Goal: Task Accomplishment & Management: Use online tool/utility

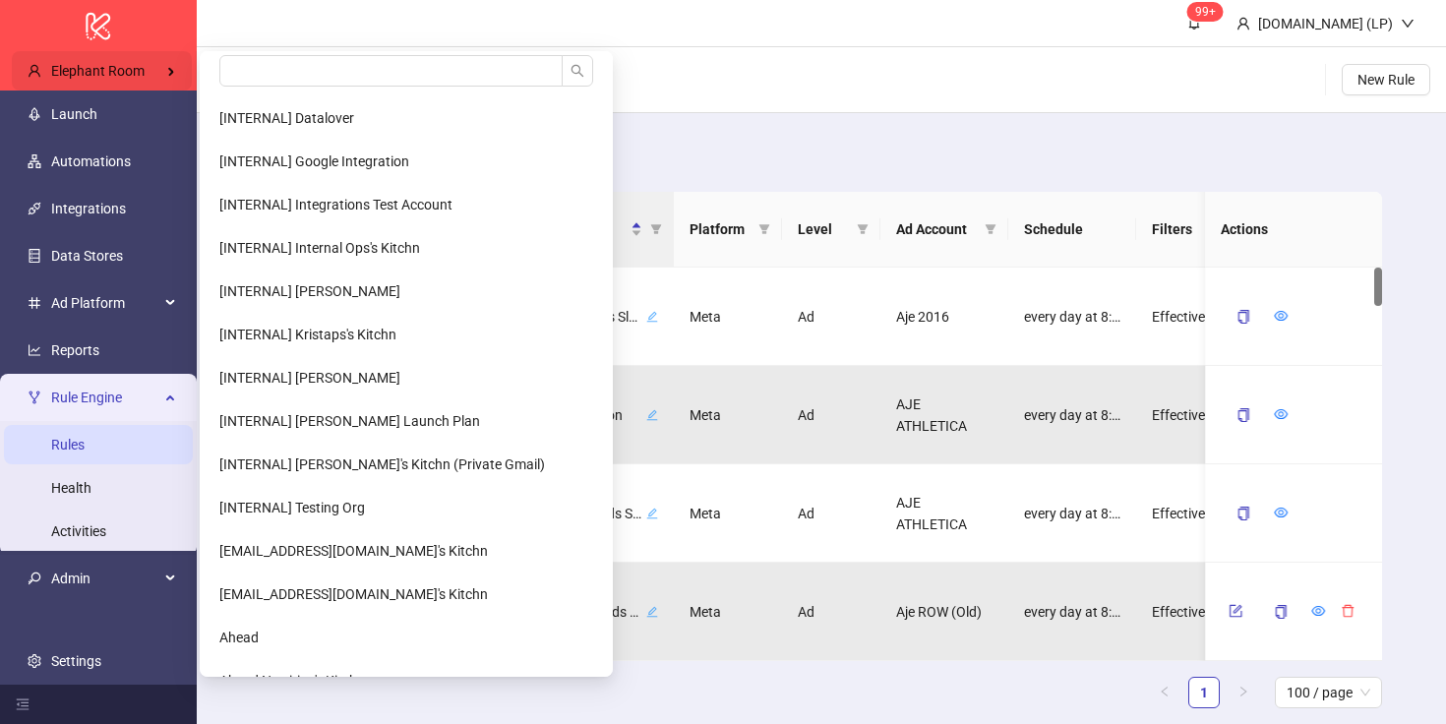
click at [132, 61] on div "Elephant Room" at bounding box center [102, 70] width 180 height 39
click at [333, 68] on input "search" at bounding box center [390, 70] width 343 height 31
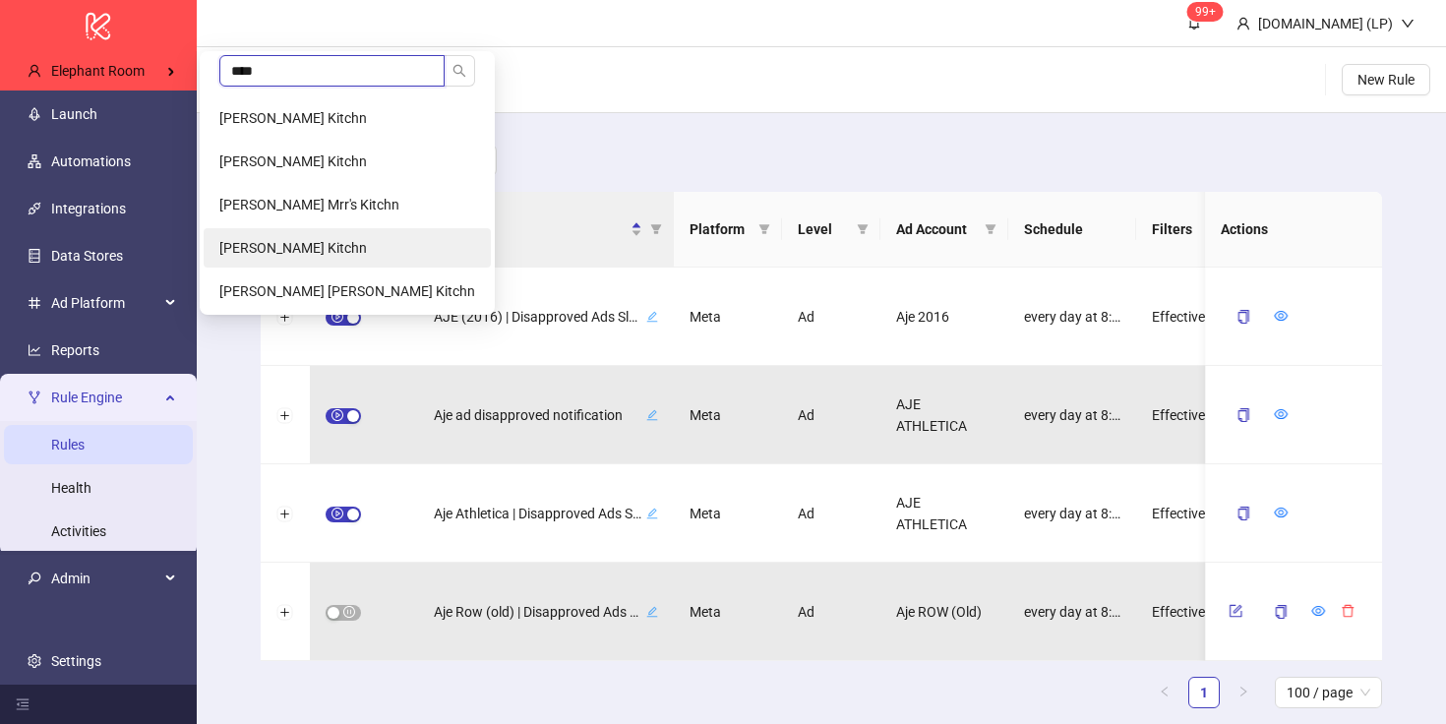
type input "****"
click at [235, 241] on span "jordy garcia's Kitchn" at bounding box center [293, 248] width 148 height 16
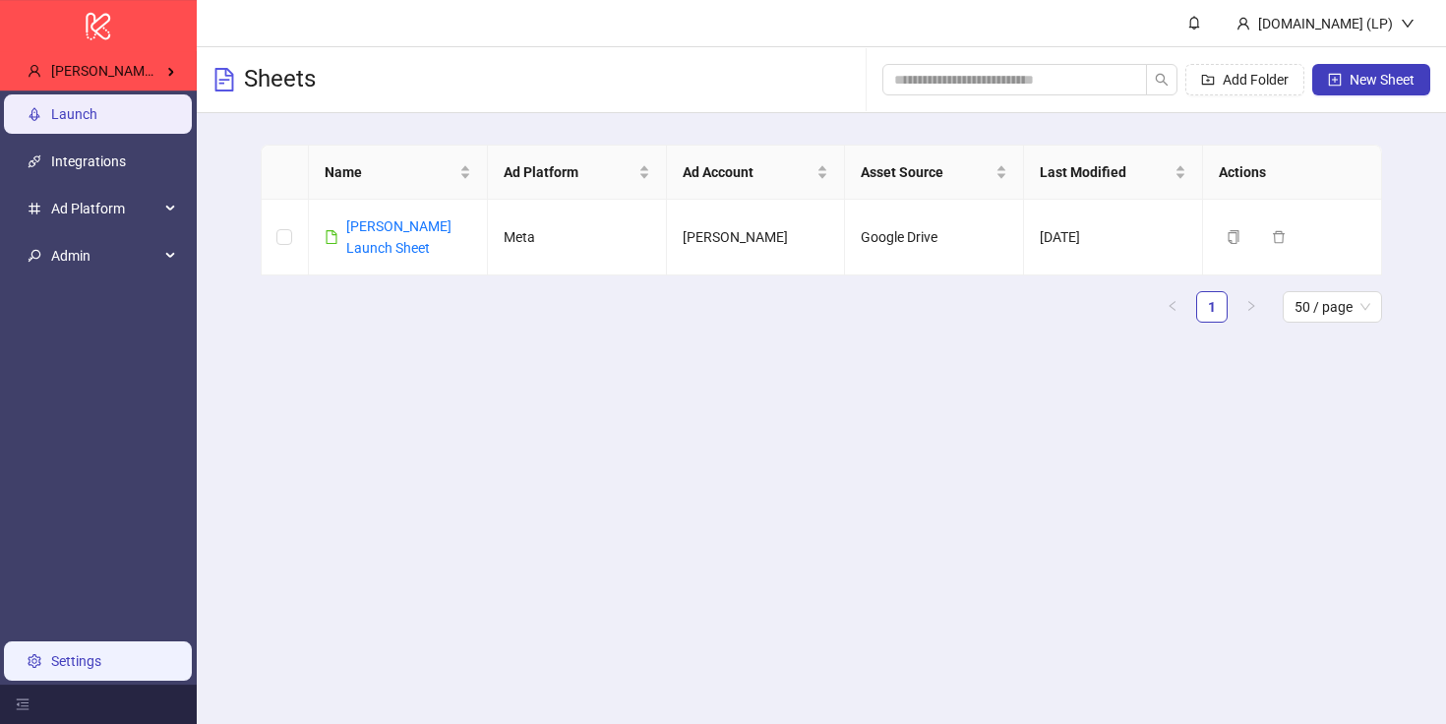
click at [101, 659] on link "Settings" at bounding box center [76, 661] width 50 height 16
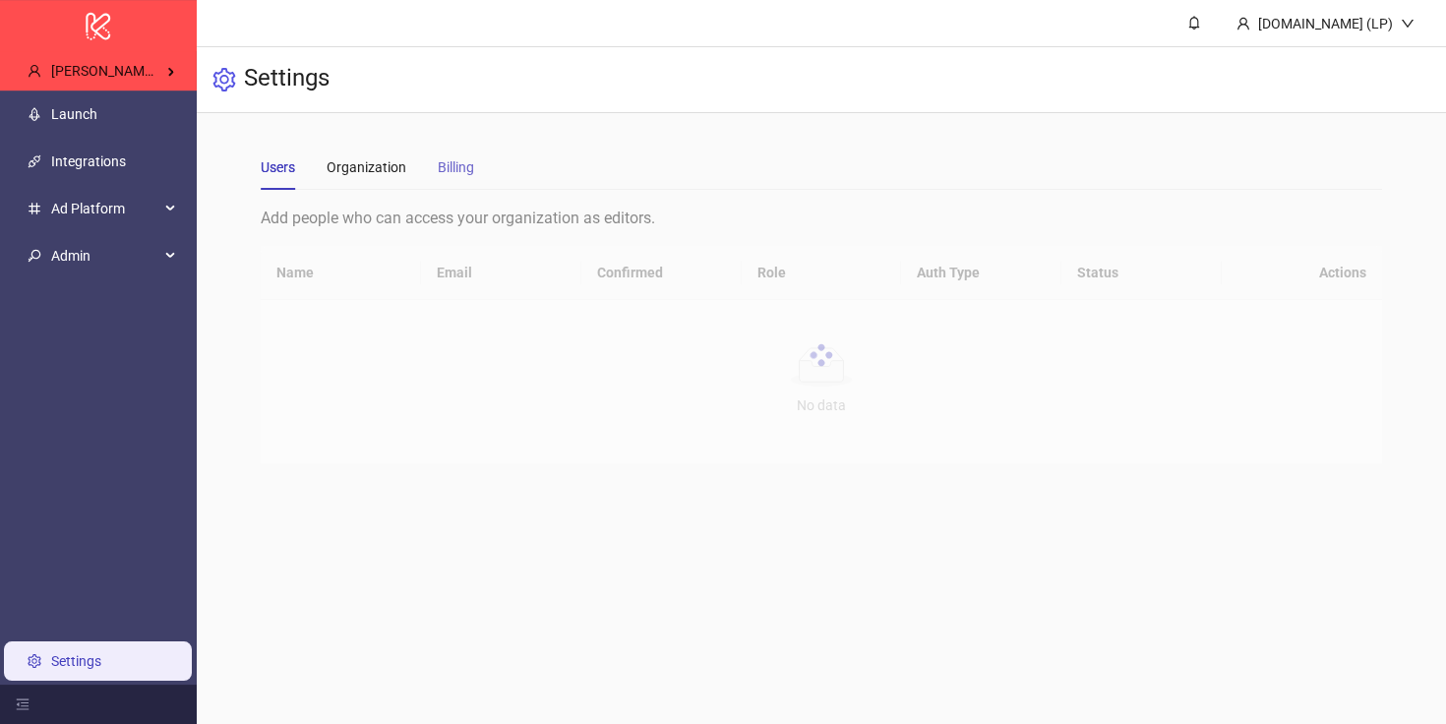
click at [473, 152] on div "Billing" at bounding box center [456, 167] width 36 height 45
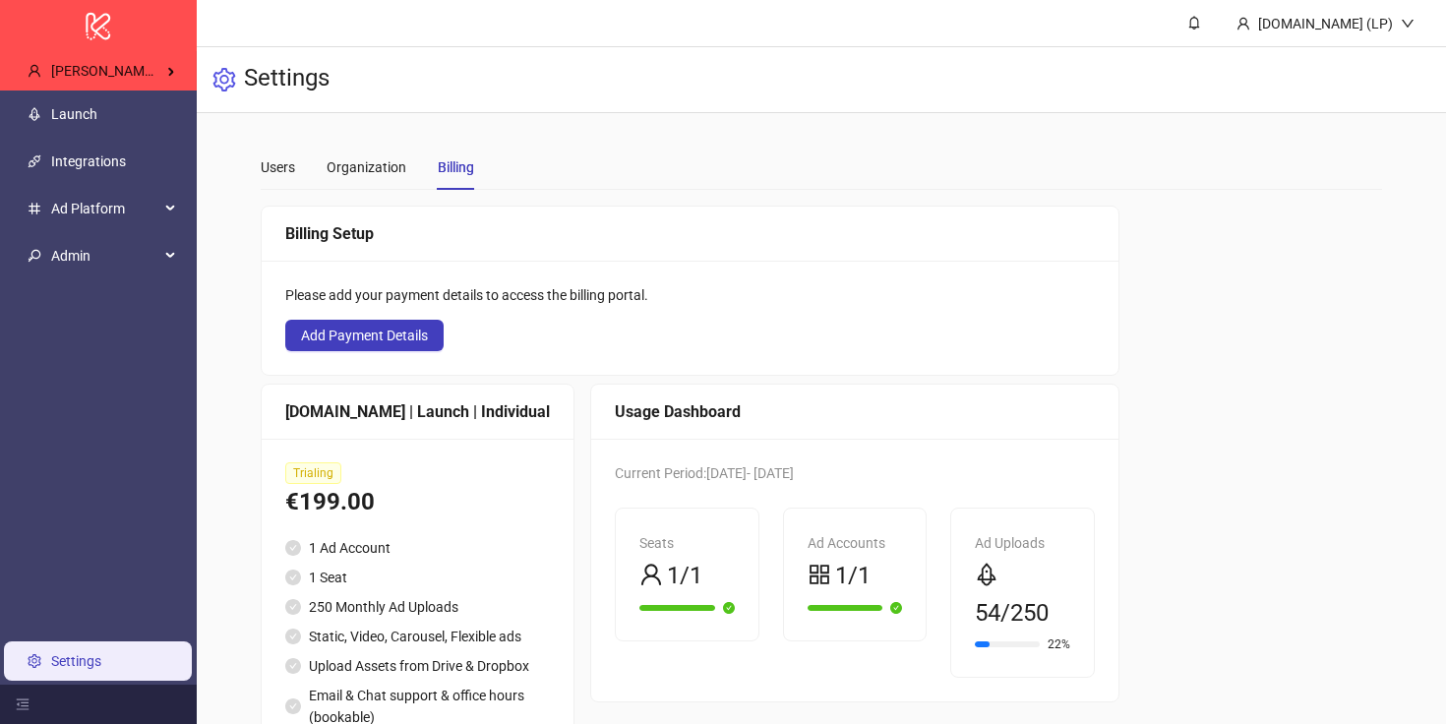
click at [138, 136] on ul "Launch Integrations Ad Platform Admin Settings" at bounding box center [98, 388] width 197 height 594
click at [124, 157] on link "Integrations" at bounding box center [88, 161] width 75 height 16
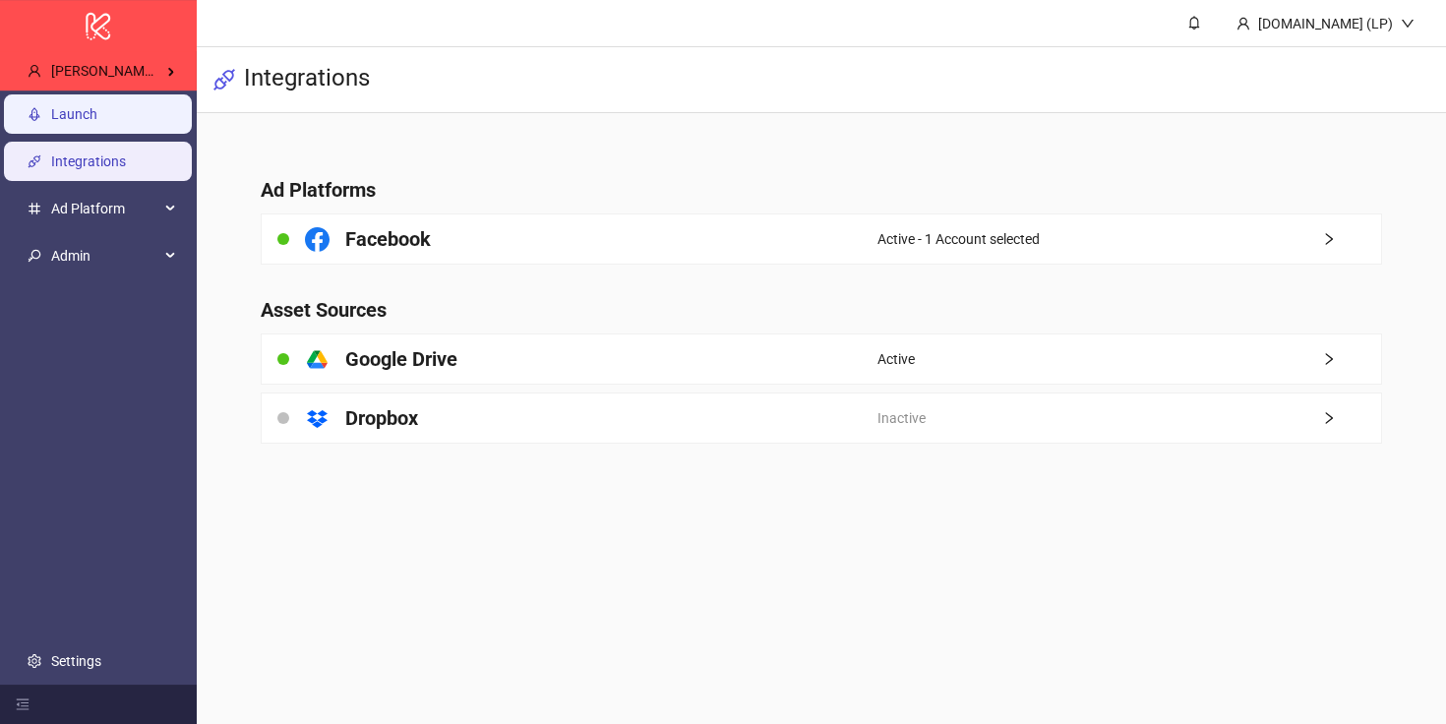
click at [53, 106] on link "Launch" at bounding box center [74, 114] width 46 height 16
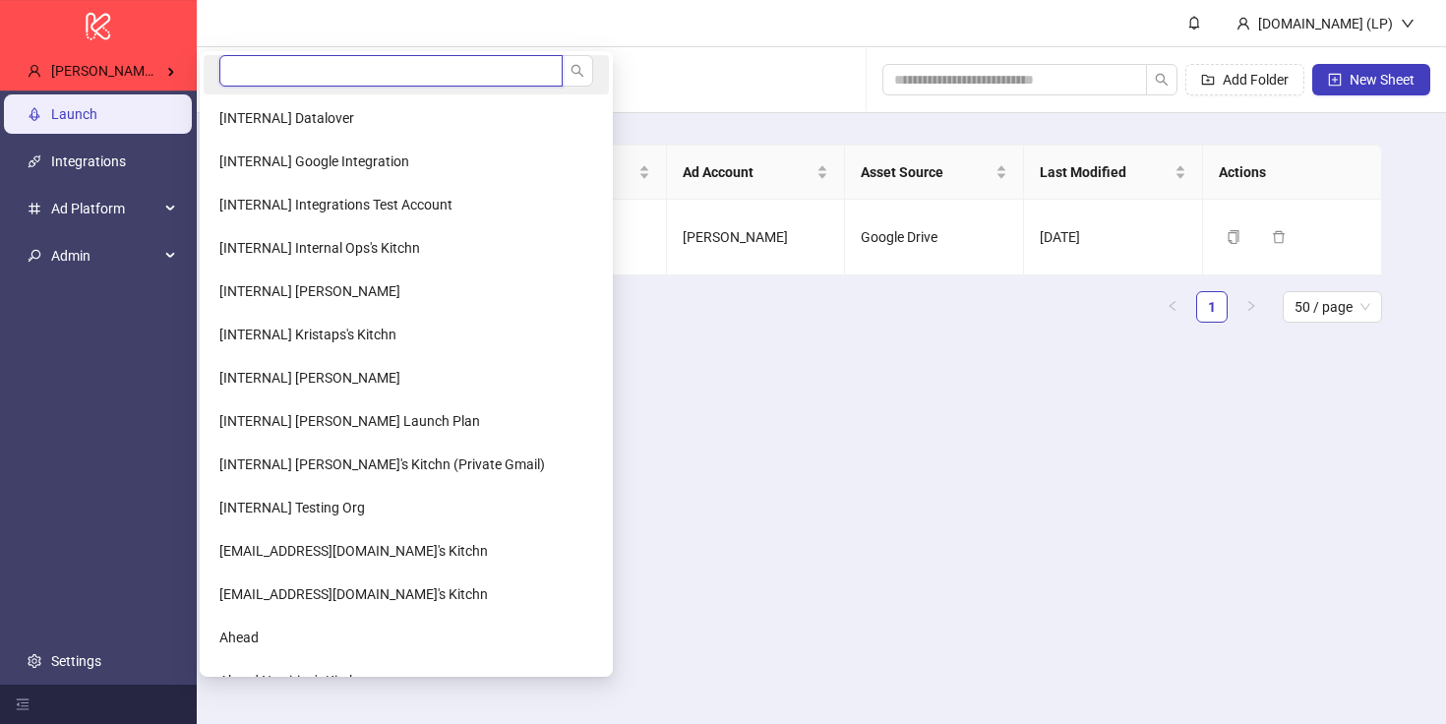
click at [292, 57] on input "search" at bounding box center [390, 70] width 343 height 31
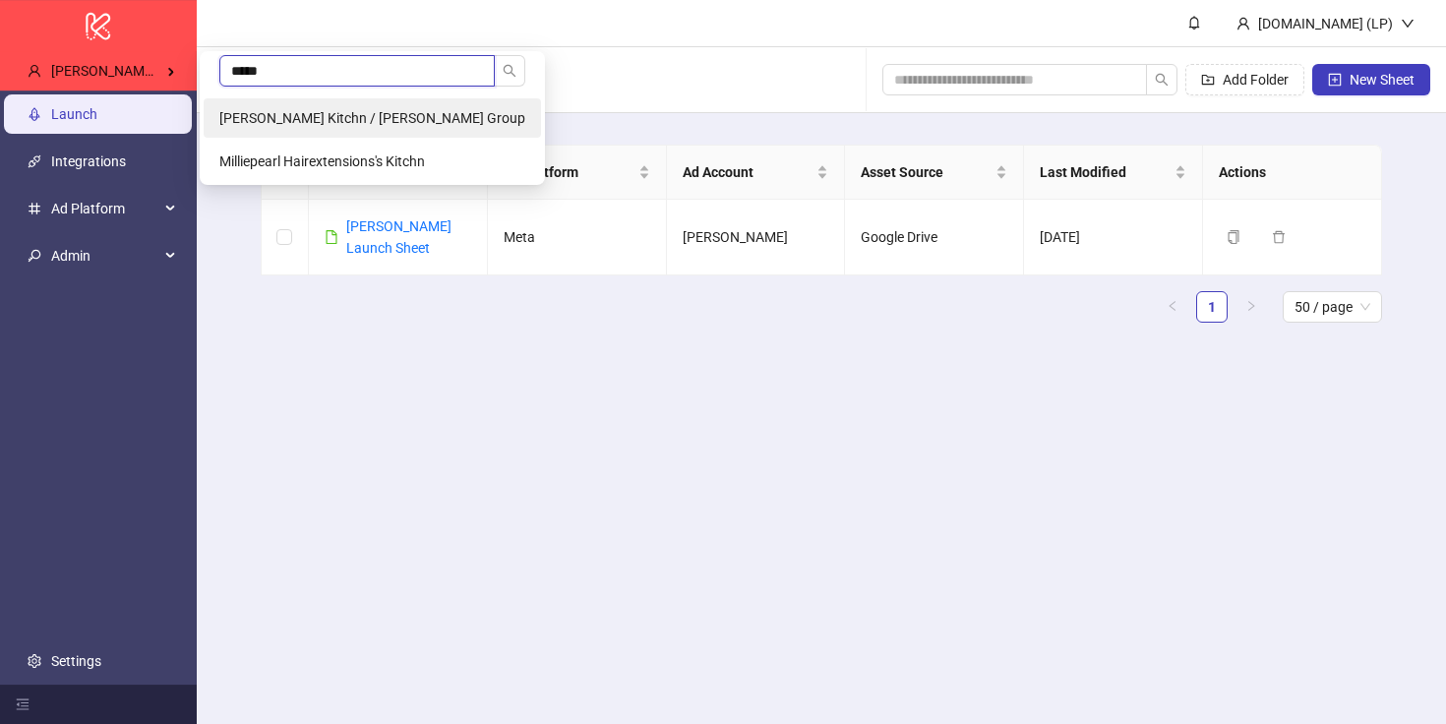
type input "*****"
click at [355, 112] on span "[PERSON_NAME] Kitchn / [PERSON_NAME] Group" at bounding box center [372, 118] width 306 height 16
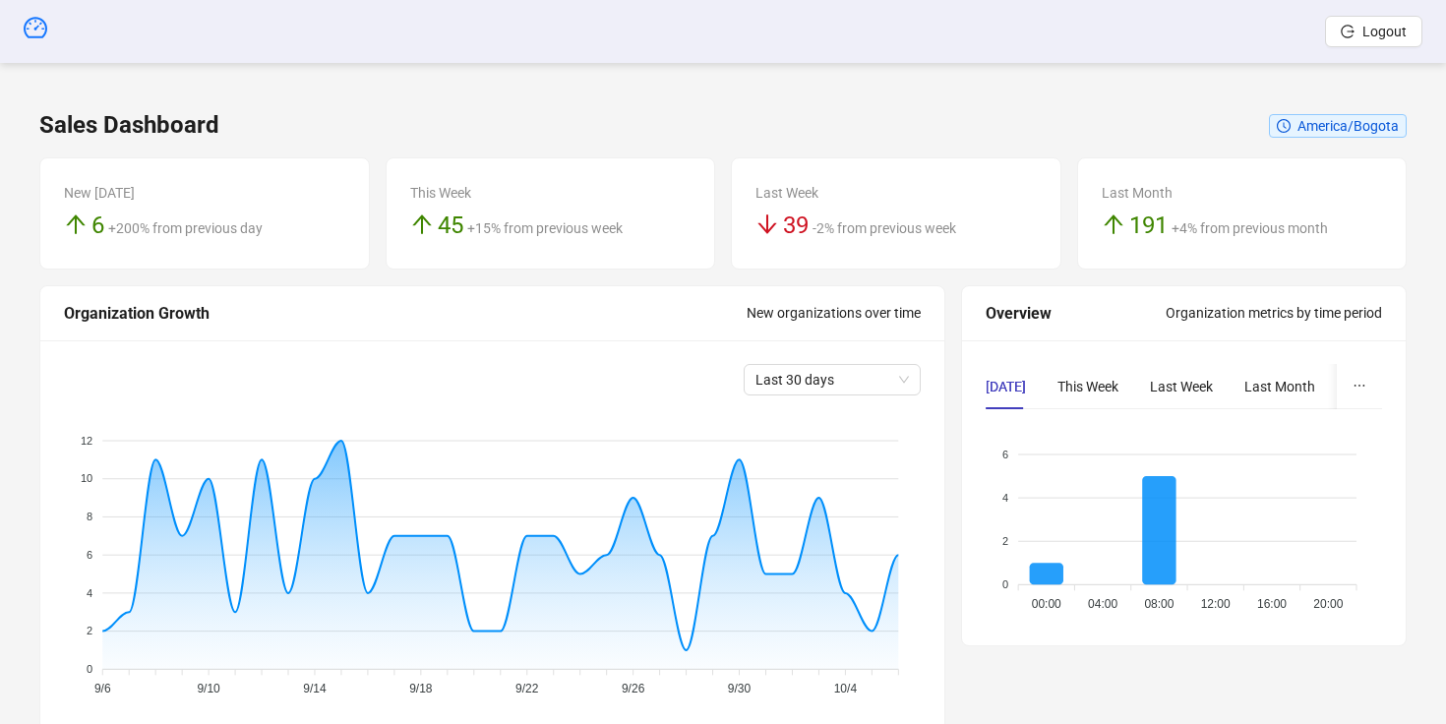
scroll to position [481, 0]
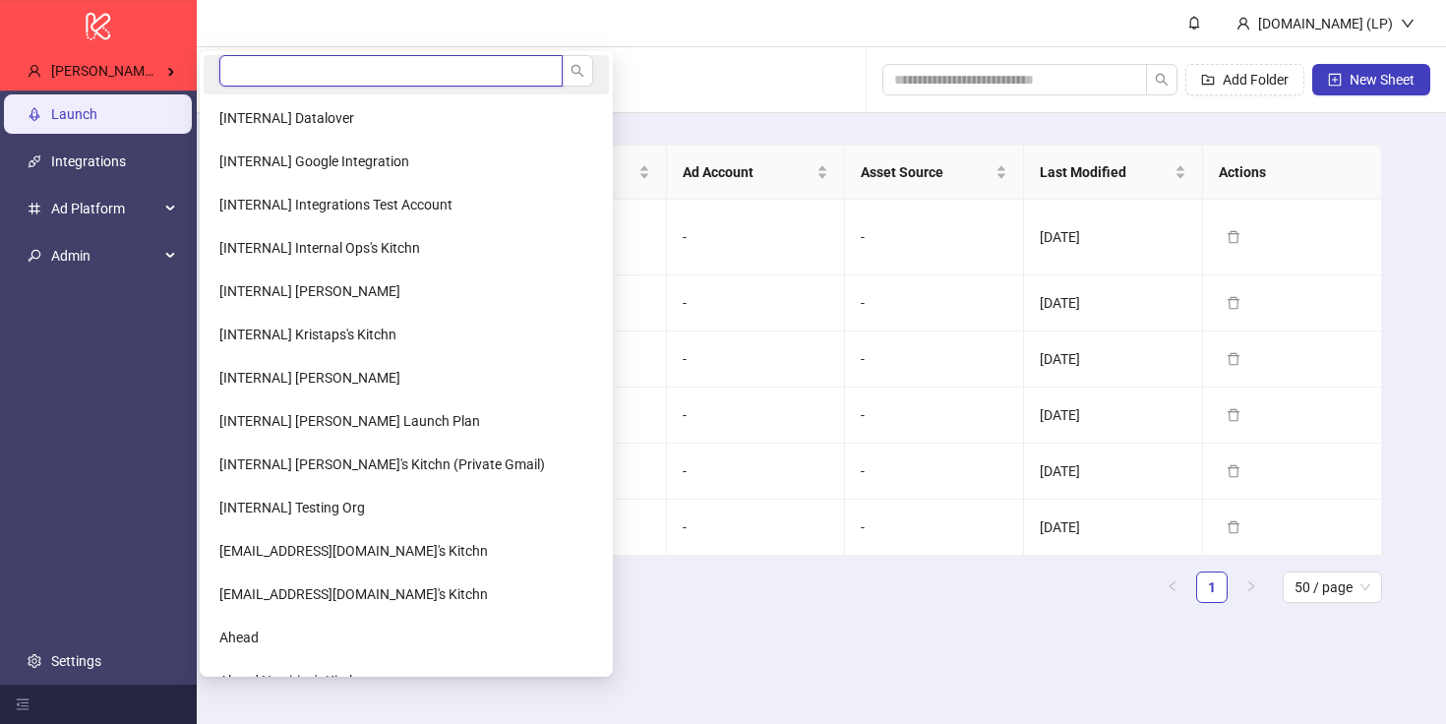
click at [226, 66] on input "search" at bounding box center [390, 70] width 343 height 31
type input "*"
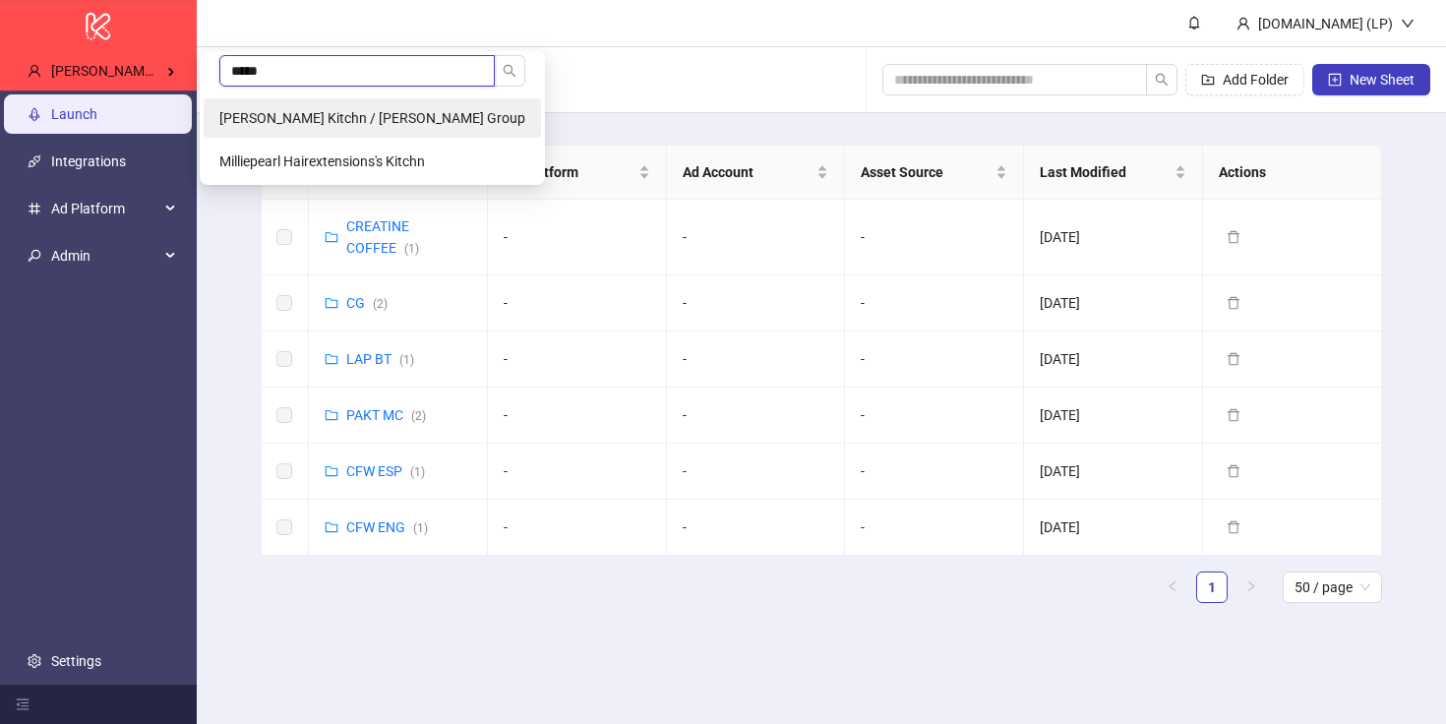
type input "*****"
click at [309, 127] on li "[PERSON_NAME] Kitchn / [PERSON_NAME] Group" at bounding box center [372, 117] width 337 height 39
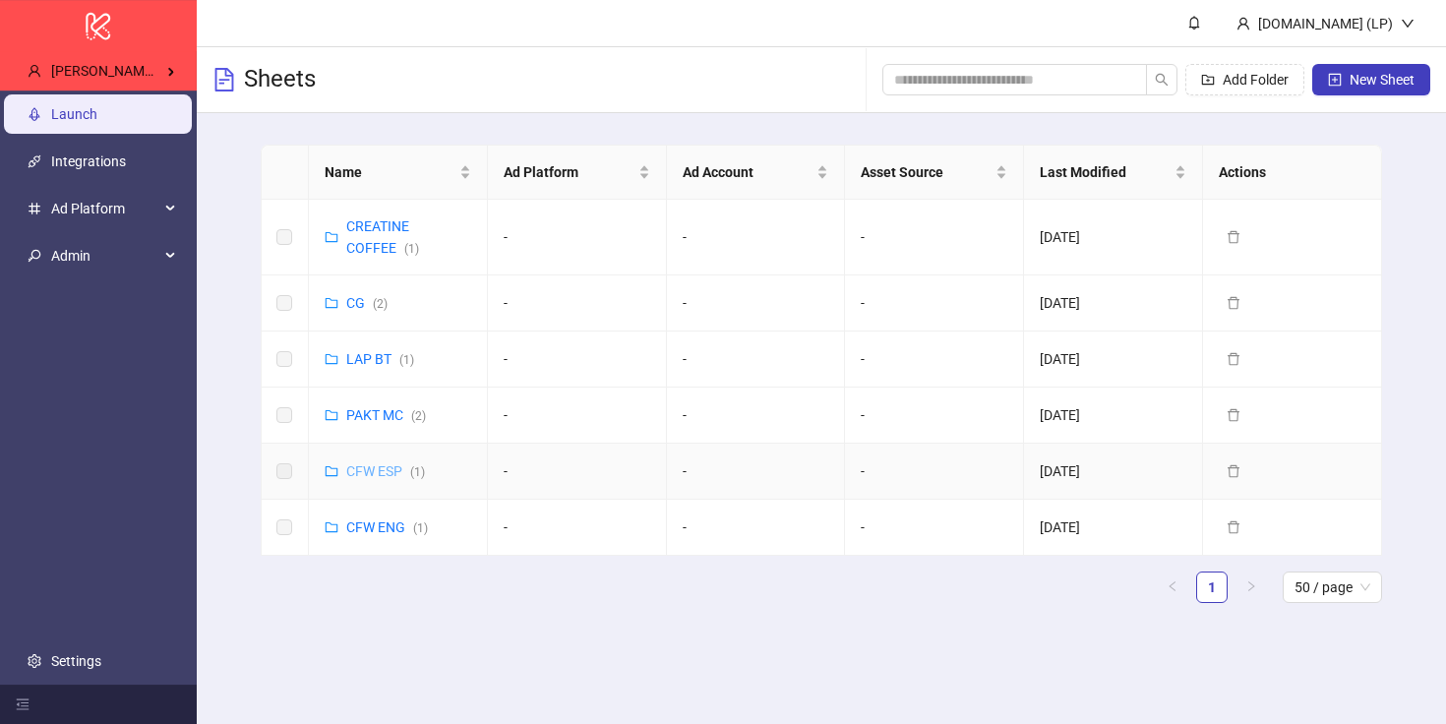
click at [395, 464] on link "CFW ESP ( 1 )" at bounding box center [385, 471] width 79 height 16
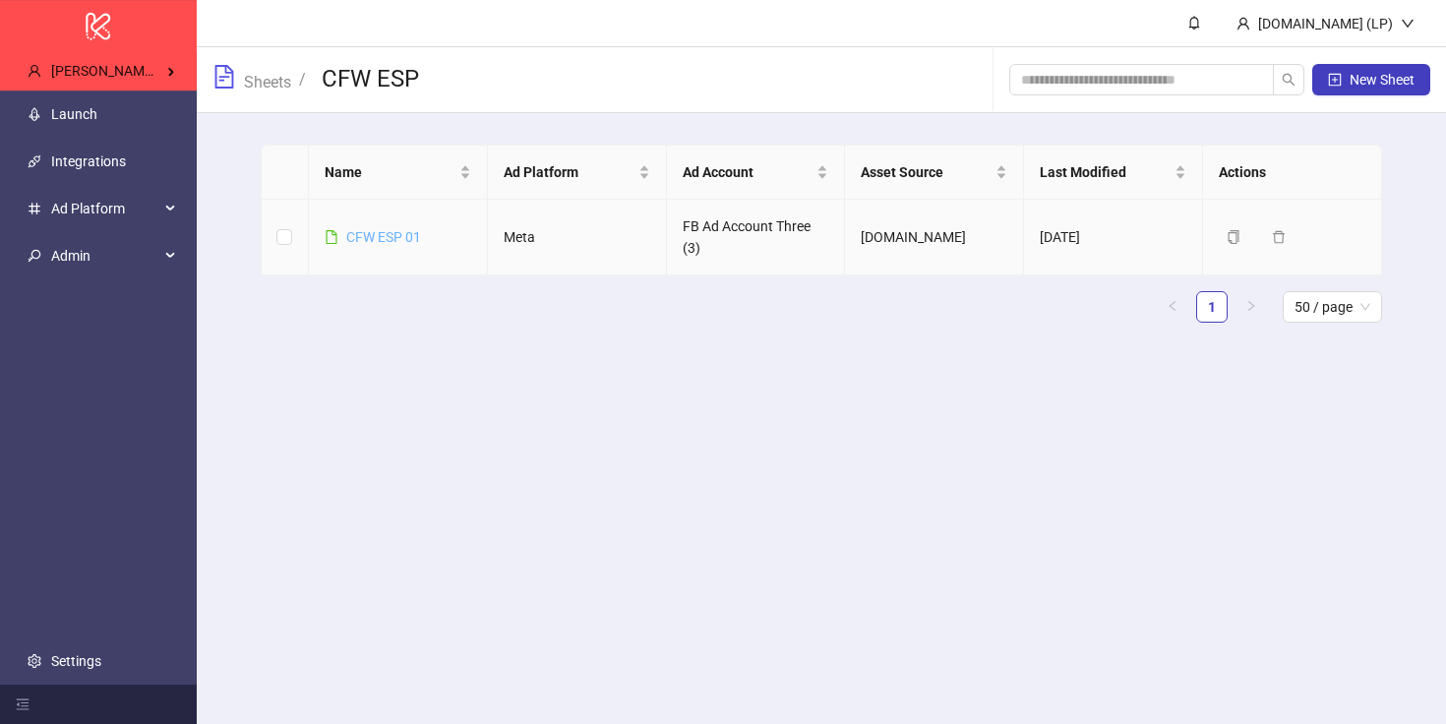
click at [388, 234] on link "CFW ESP 01" at bounding box center [383, 237] width 75 height 16
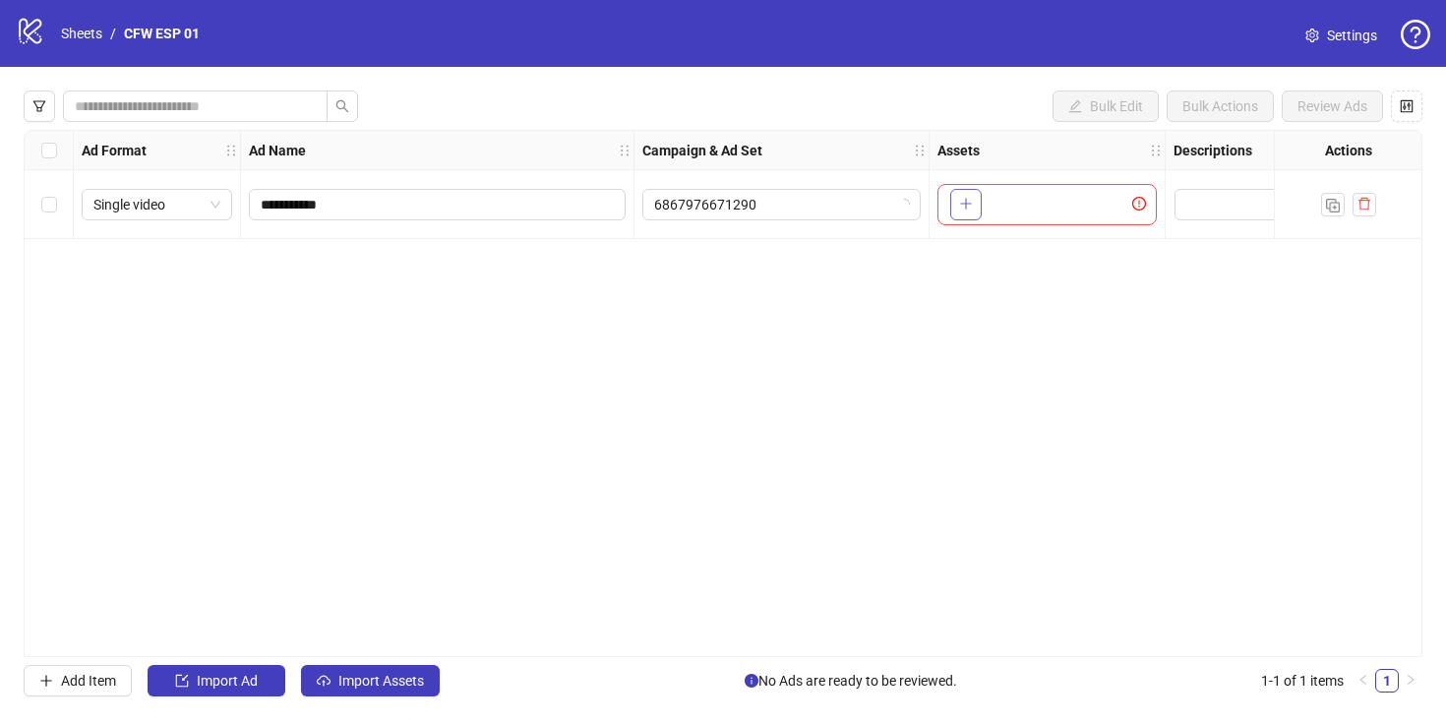
click at [969, 208] on icon "plus" at bounding box center [966, 204] width 14 height 14
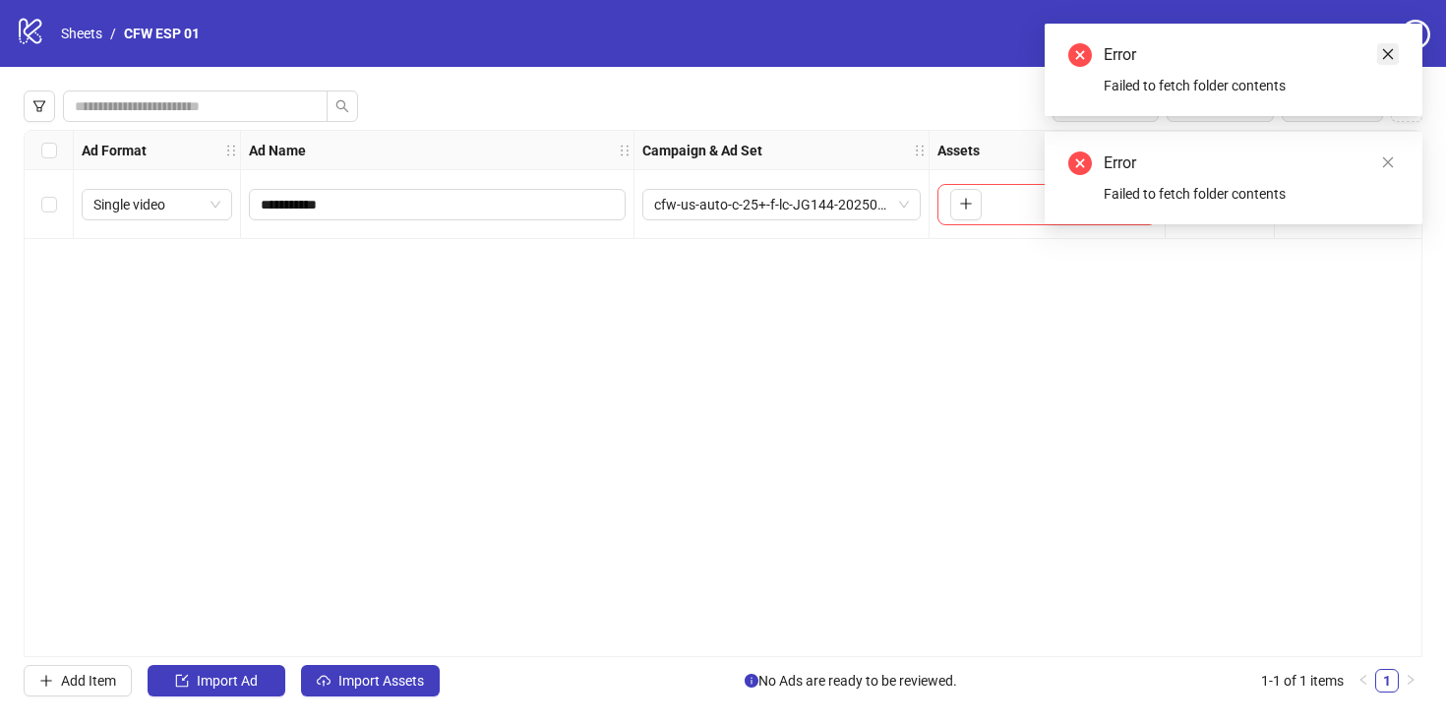
click at [1393, 54] on icon "close" at bounding box center [1388, 54] width 14 height 14
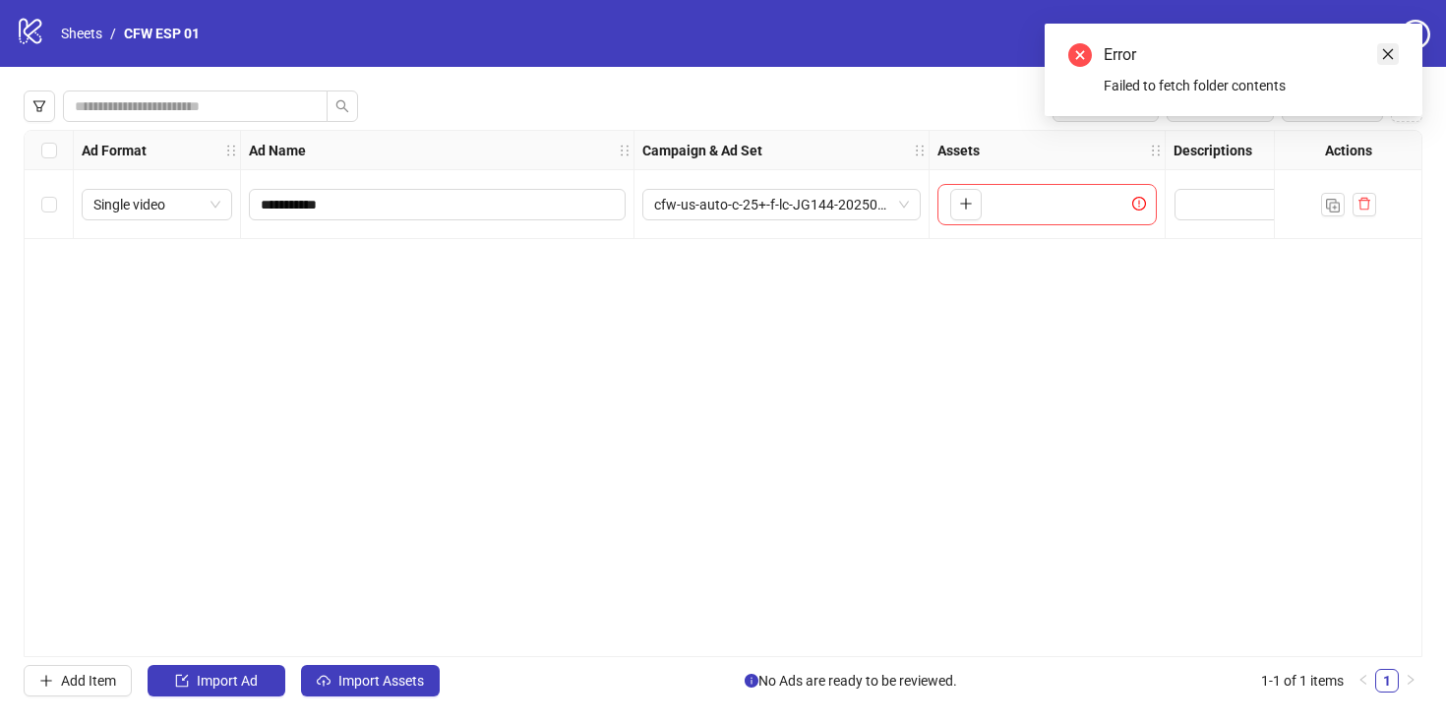
click at [1388, 64] on link "Close" at bounding box center [1388, 54] width 22 height 22
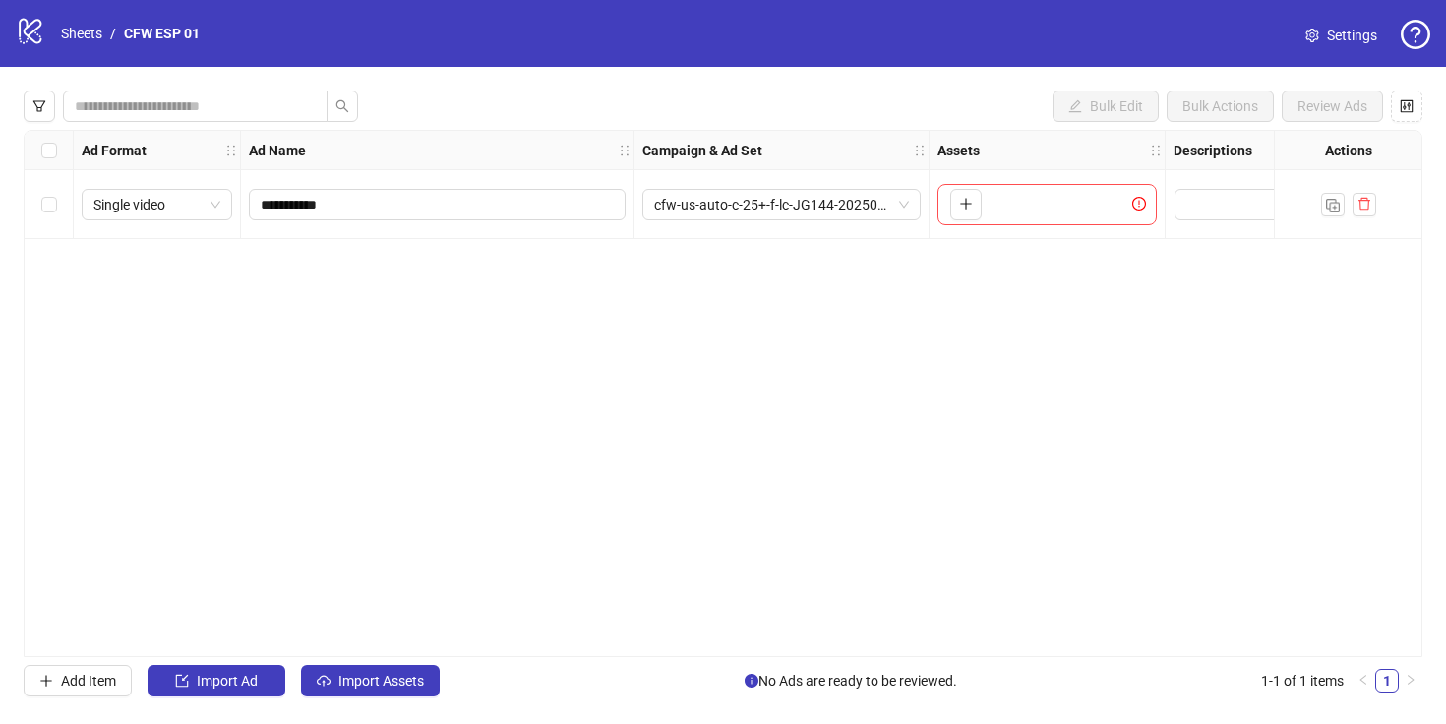
click at [34, 36] on icon "logo/logo-mobile" at bounding box center [31, 31] width 30 height 30
click at [74, 37] on link "Sheets" at bounding box center [81, 34] width 49 height 22
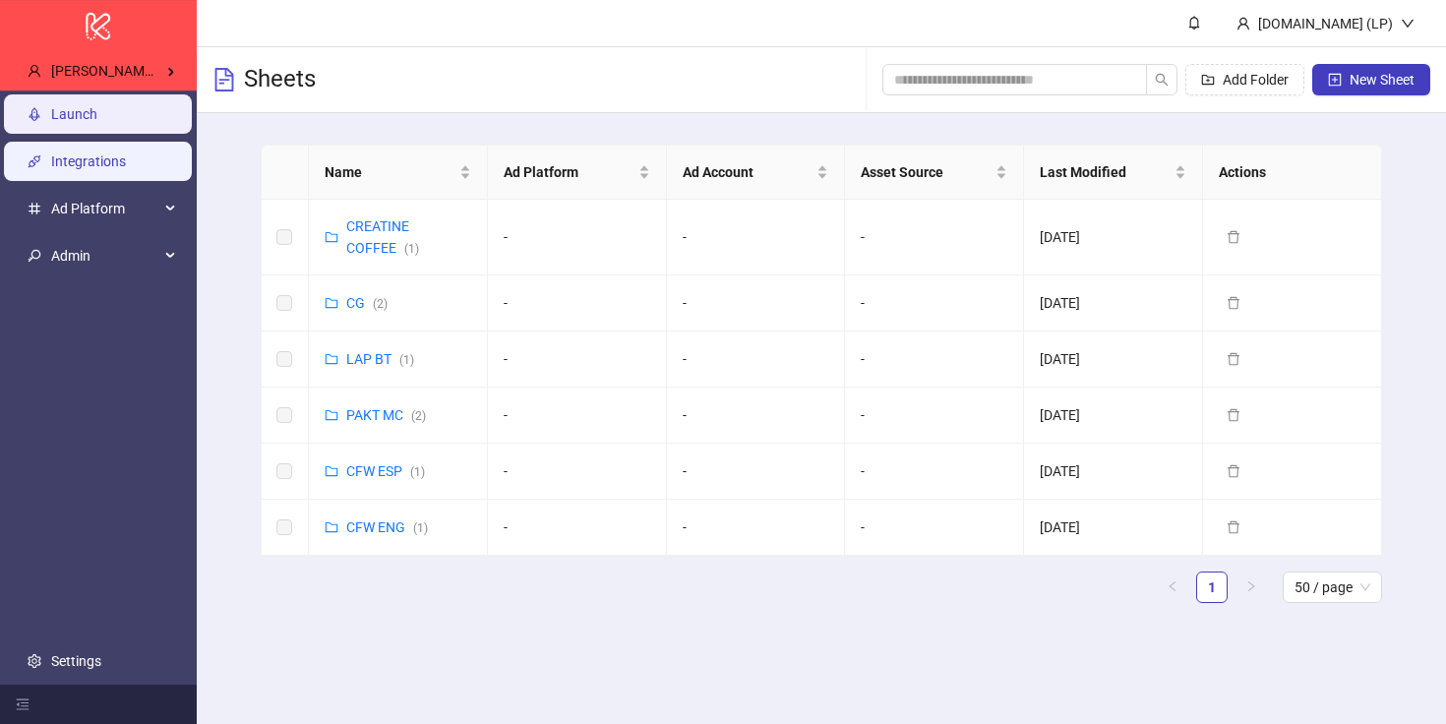
click at [112, 166] on link "Integrations" at bounding box center [88, 161] width 75 height 16
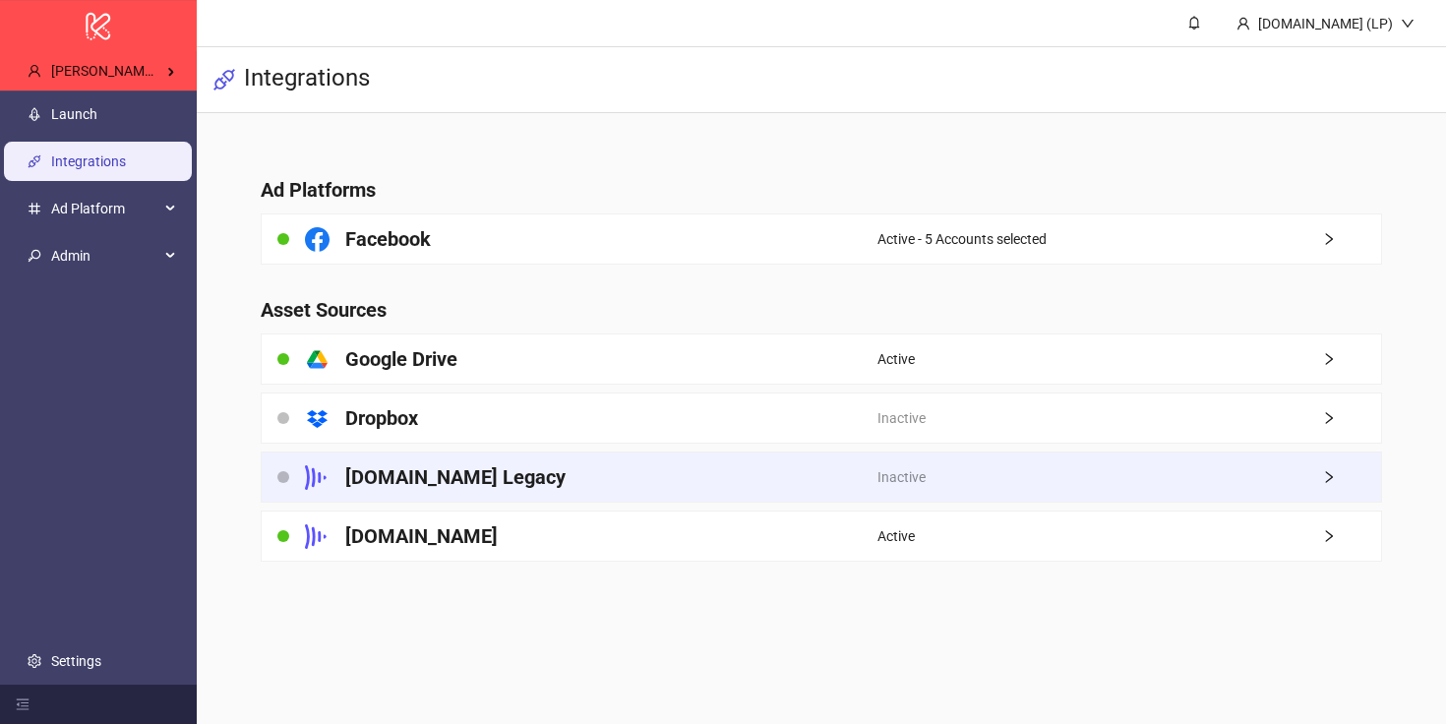
click at [661, 464] on div "[DOMAIN_NAME] Legacy" at bounding box center [570, 477] width 616 height 49
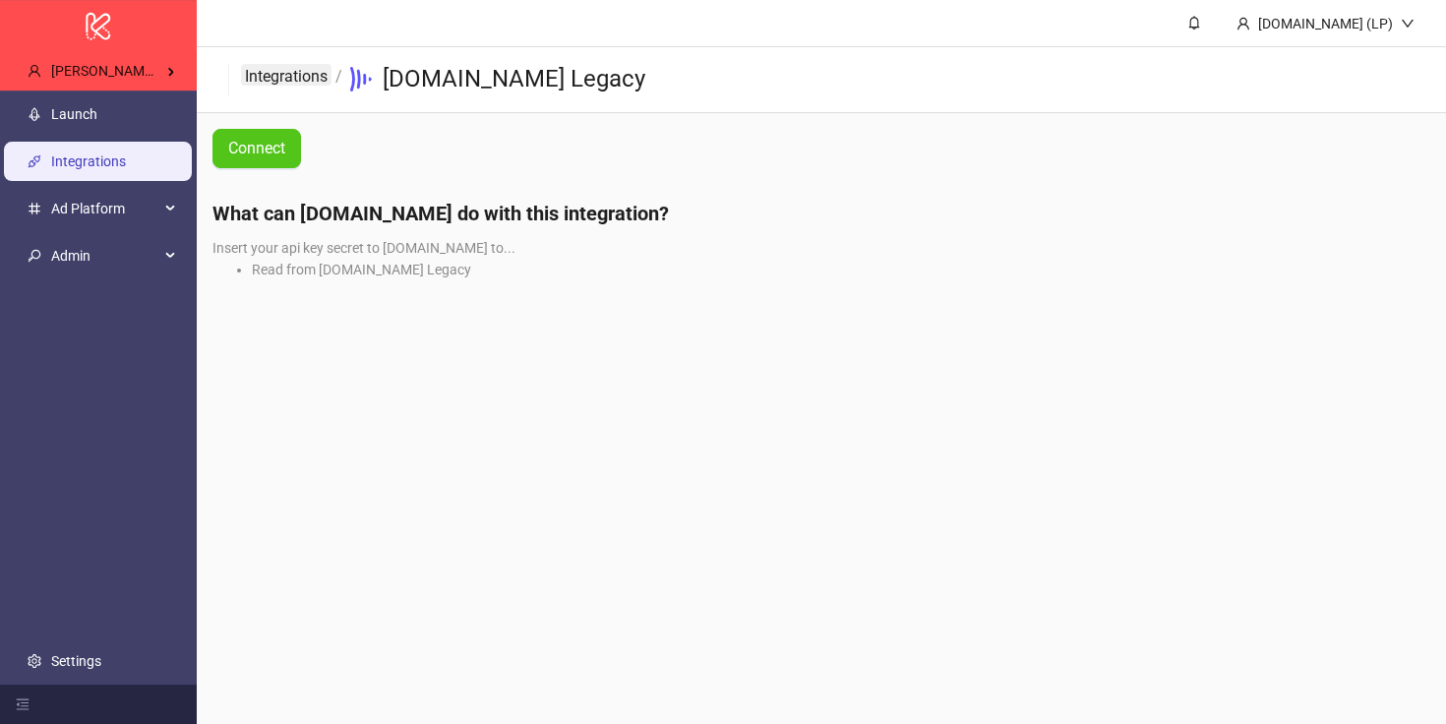
click at [295, 72] on link "Integrations" at bounding box center [286, 75] width 91 height 22
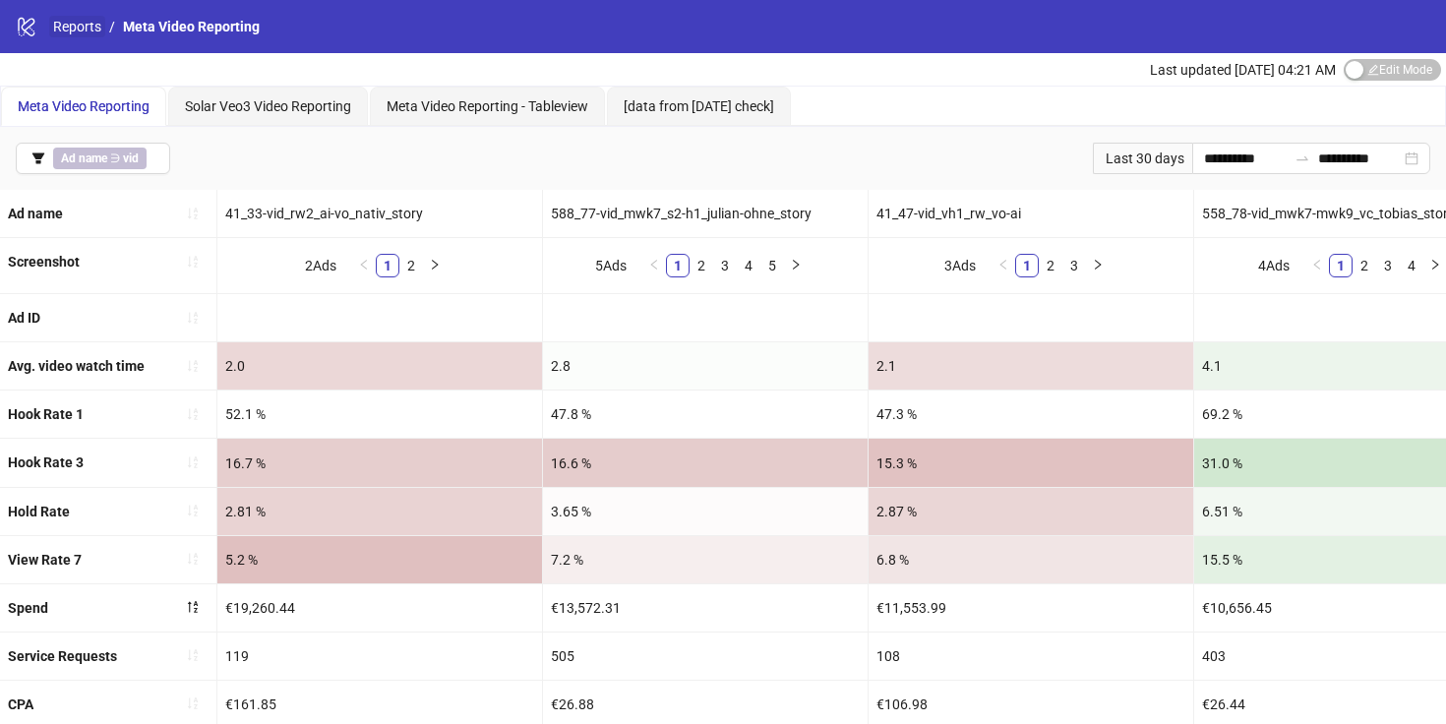
click at [81, 27] on link "Reports" at bounding box center [77, 27] width 56 height 22
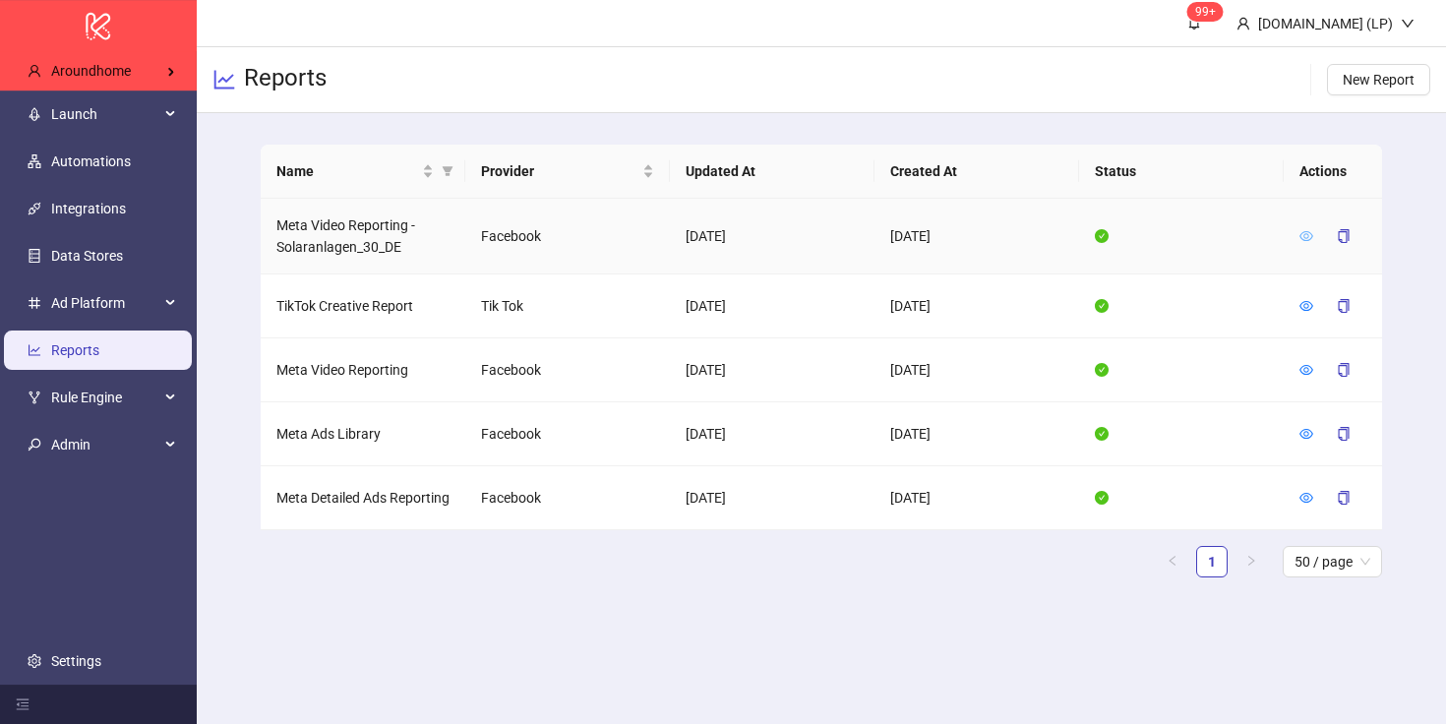
click at [1309, 235] on icon "eye" at bounding box center [1307, 236] width 14 height 10
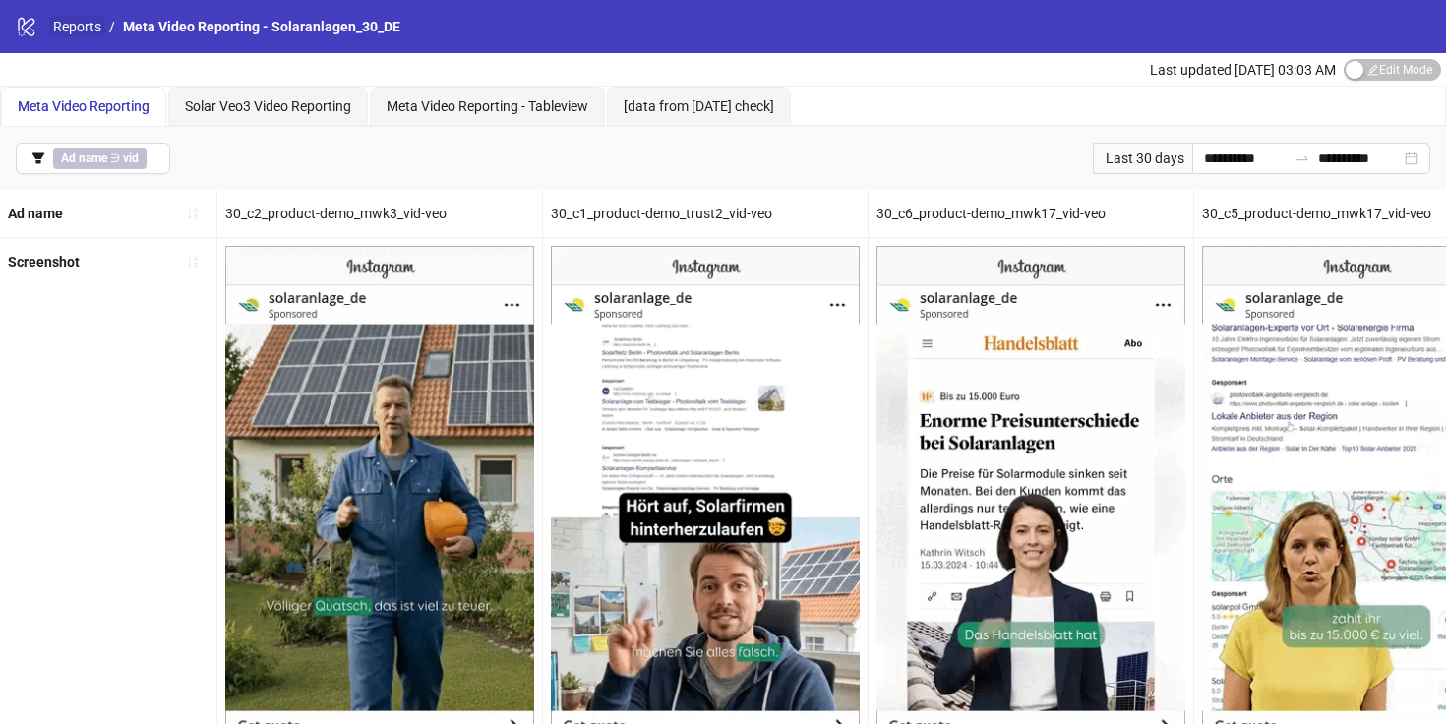
click at [62, 28] on link "Reports" at bounding box center [77, 27] width 56 height 22
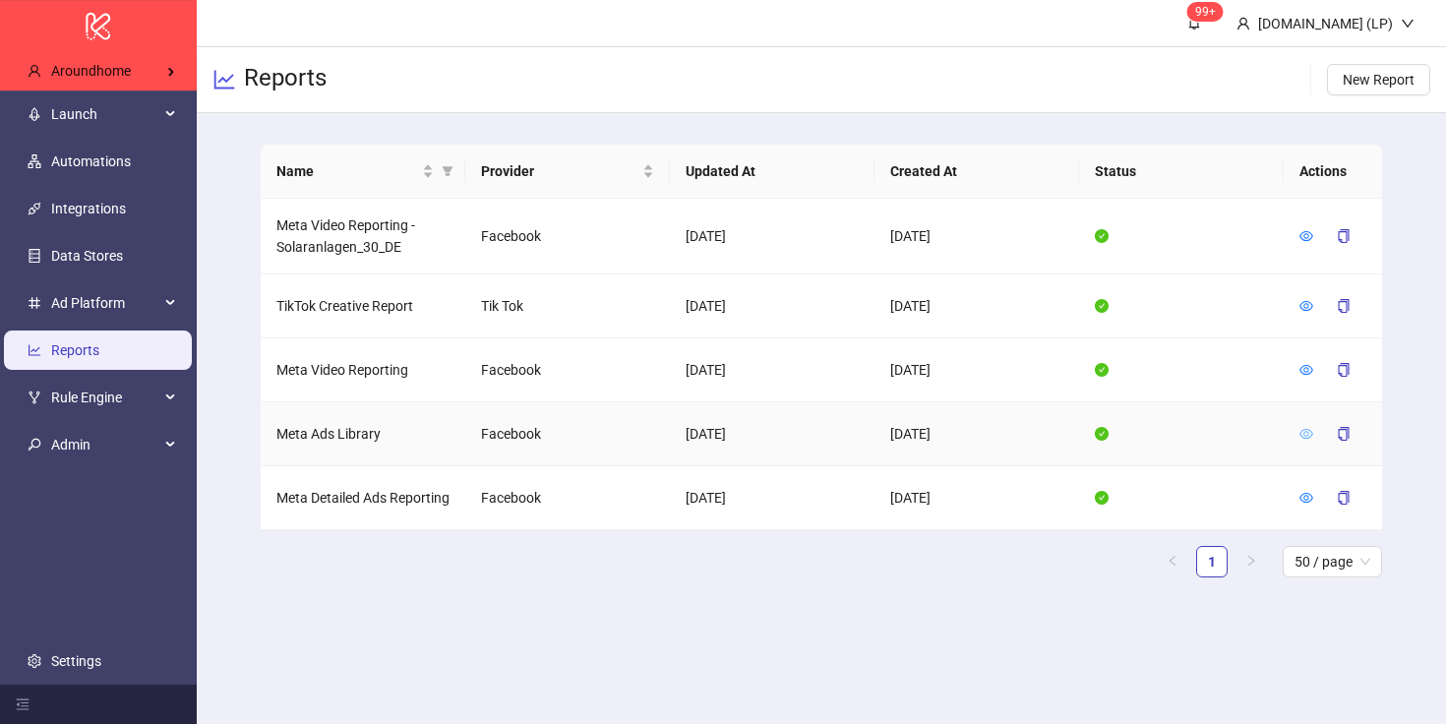
click at [1305, 427] on icon "eye" at bounding box center [1307, 434] width 14 height 14
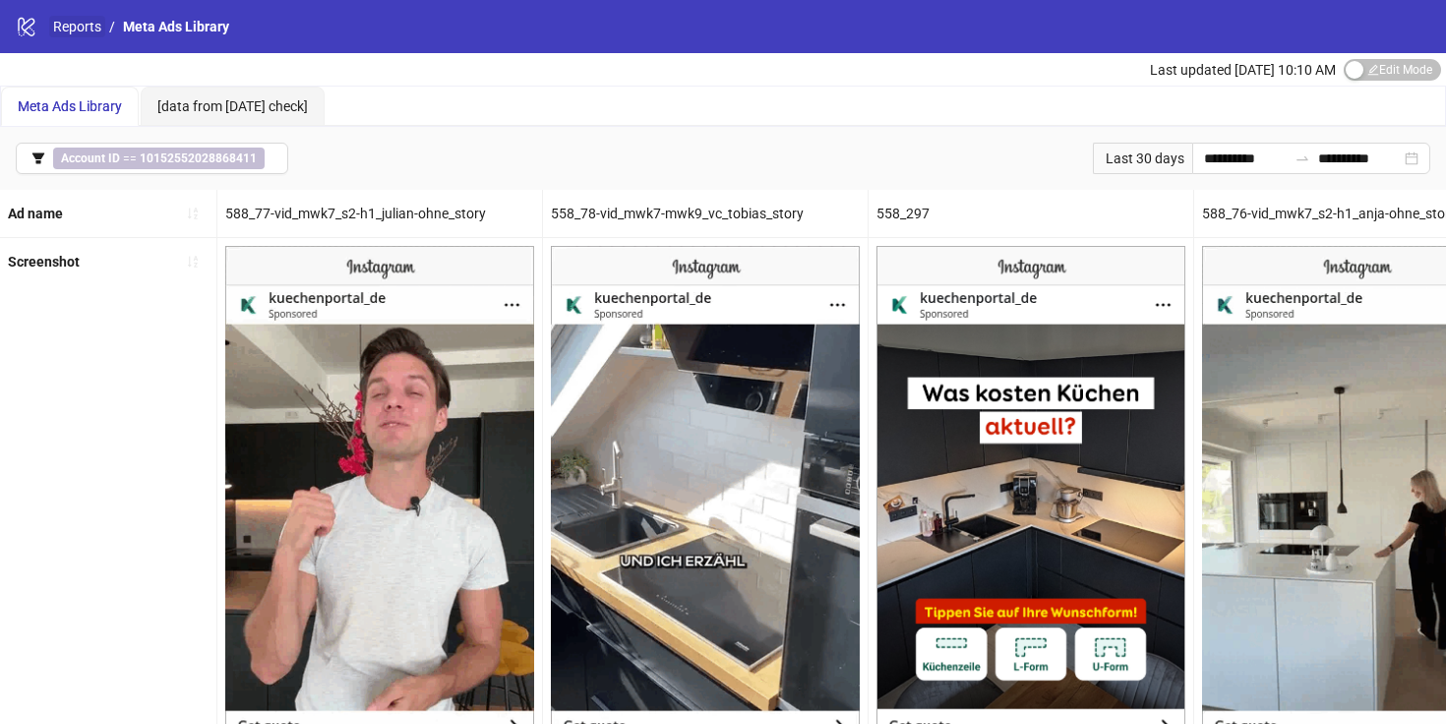
click at [80, 33] on link "Reports" at bounding box center [77, 27] width 56 height 22
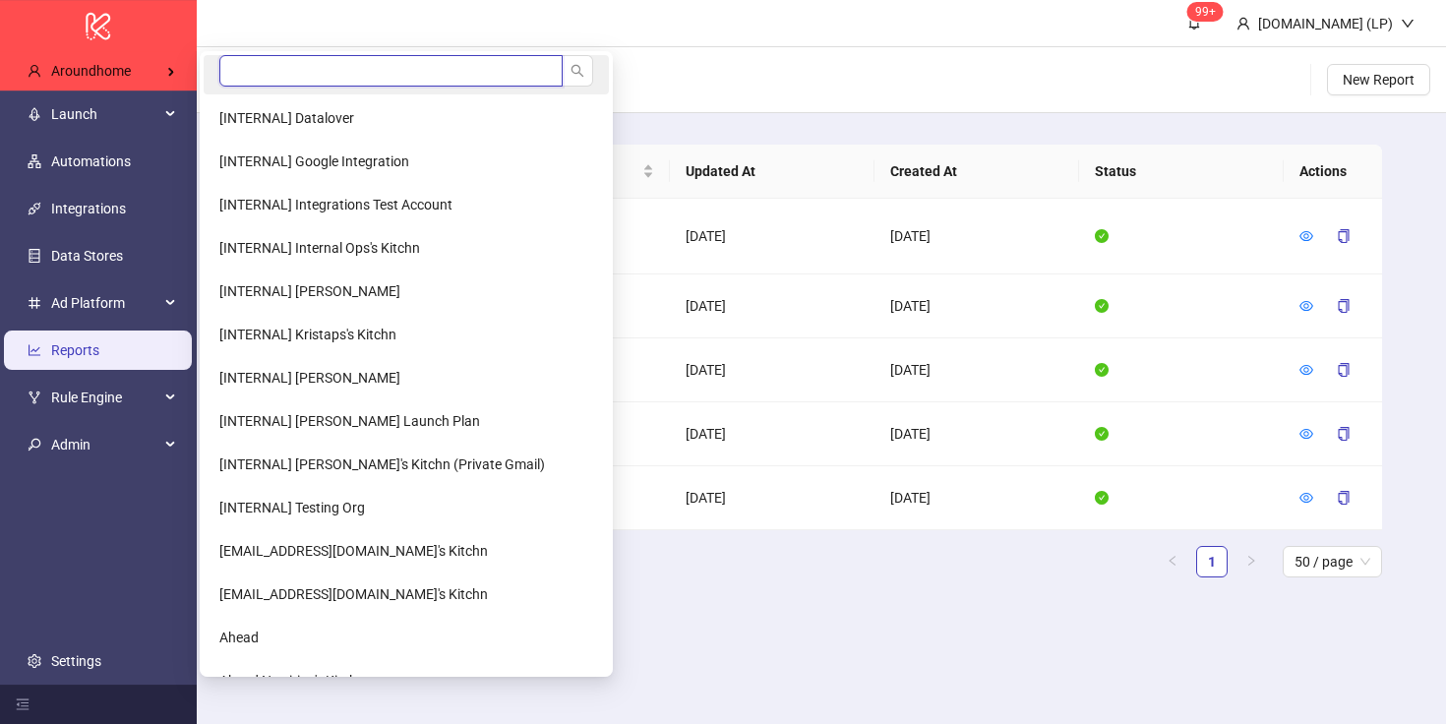
click at [353, 61] on input "search" at bounding box center [390, 70] width 343 height 31
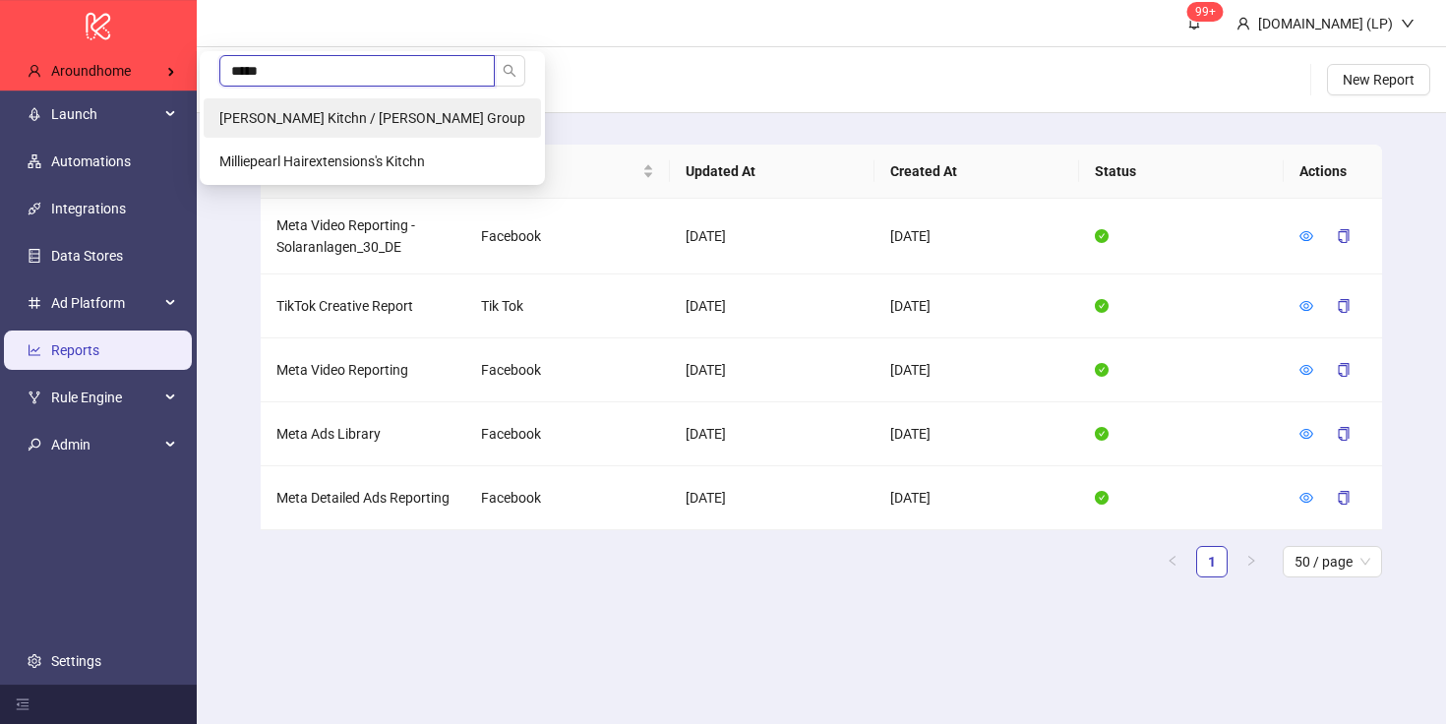
type input "*****"
click at [349, 127] on li "[PERSON_NAME] Kitchn / [PERSON_NAME] Group" at bounding box center [372, 117] width 337 height 39
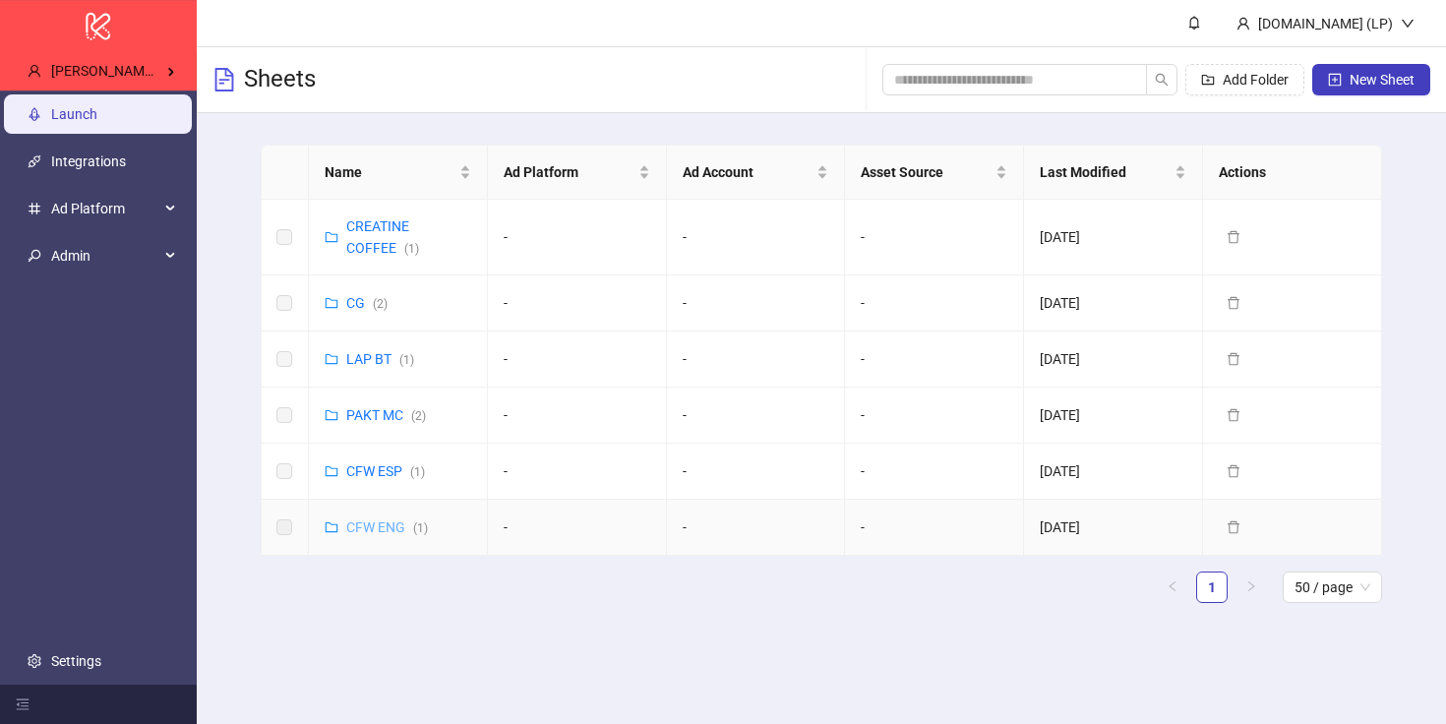
click at [354, 522] on link "CFW ENG ( 1 )" at bounding box center [387, 527] width 82 height 16
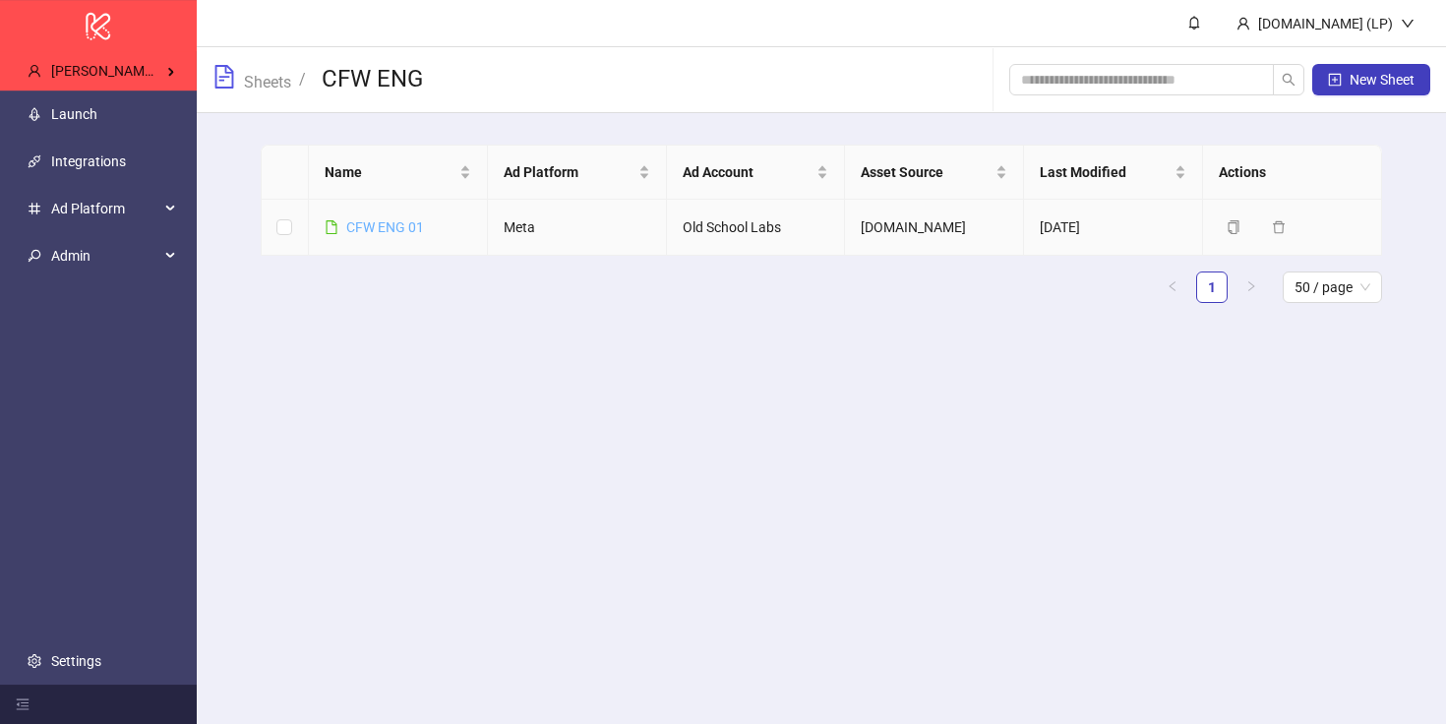
click at [374, 220] on link "CFW ENG 01" at bounding box center [385, 227] width 78 height 16
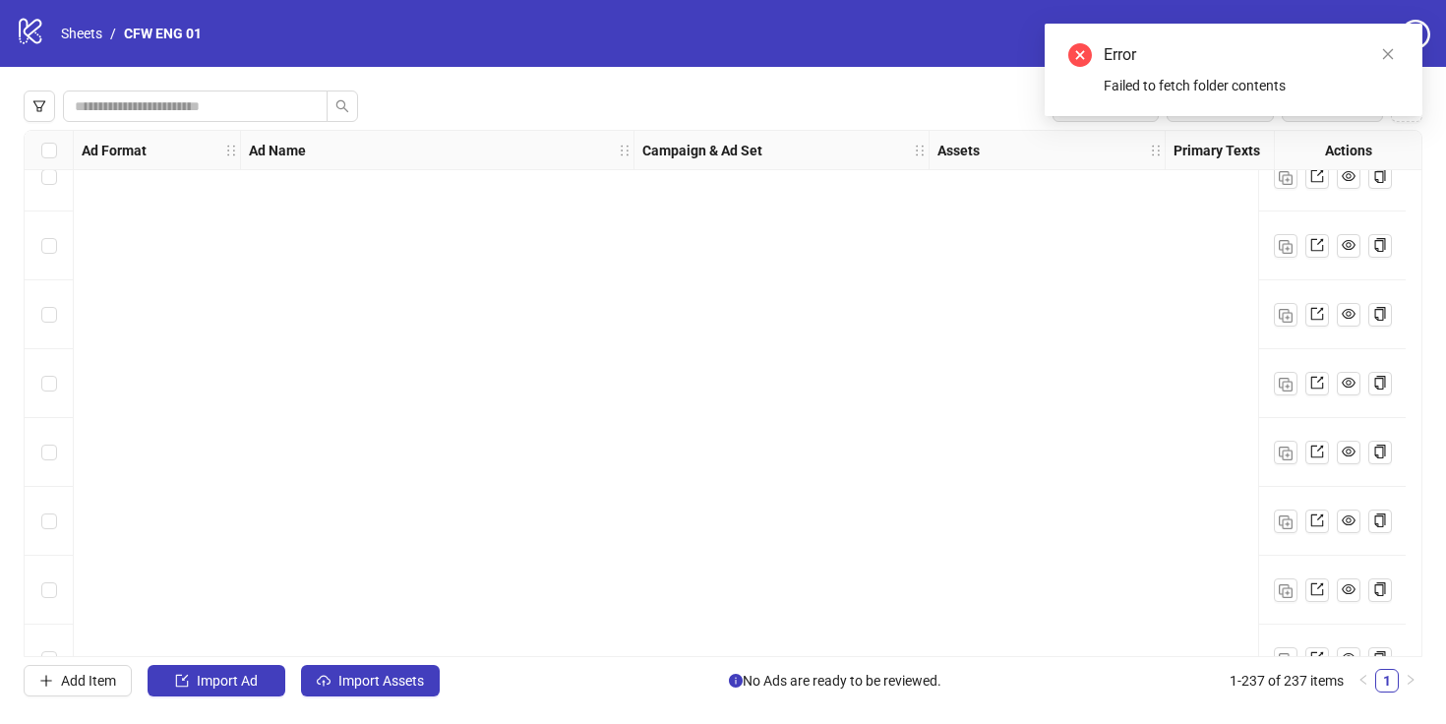
scroll to position [15844, 0]
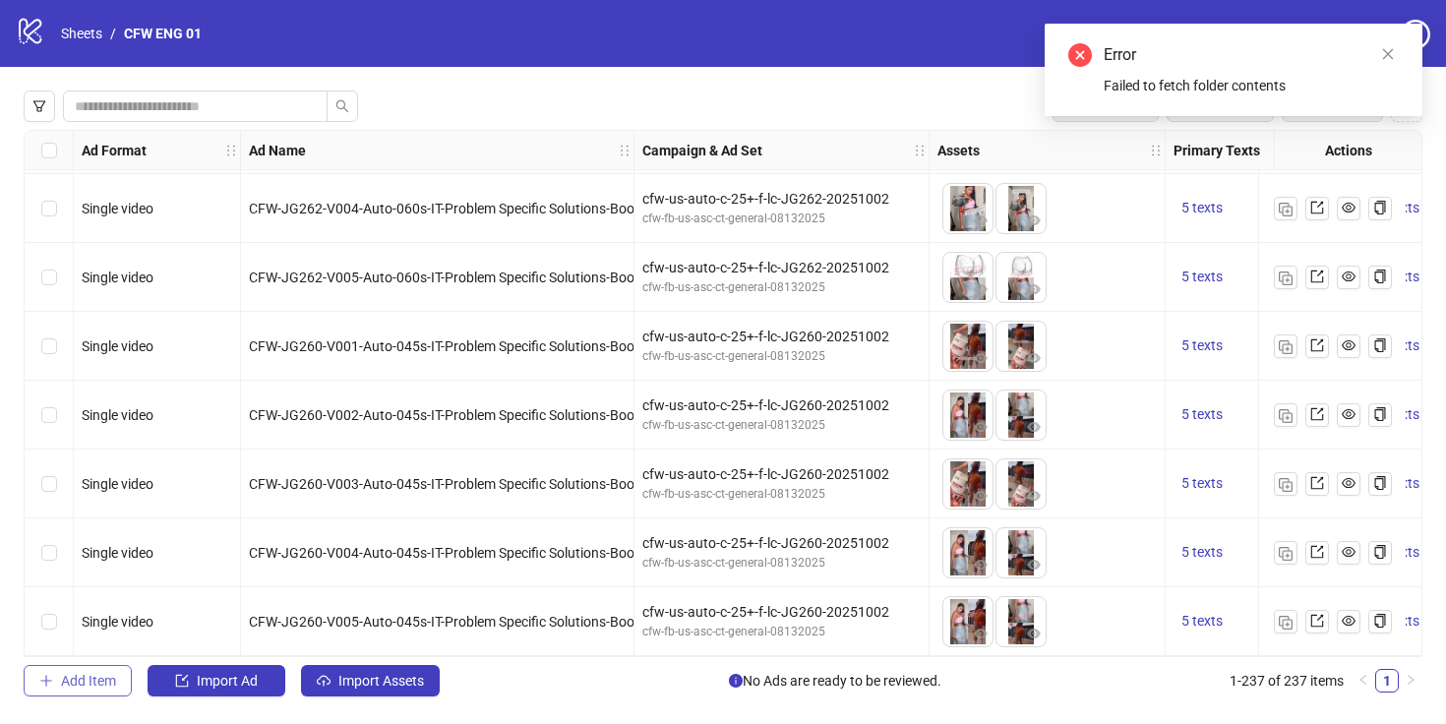
click at [58, 687] on button "Add Item" at bounding box center [78, 680] width 108 height 31
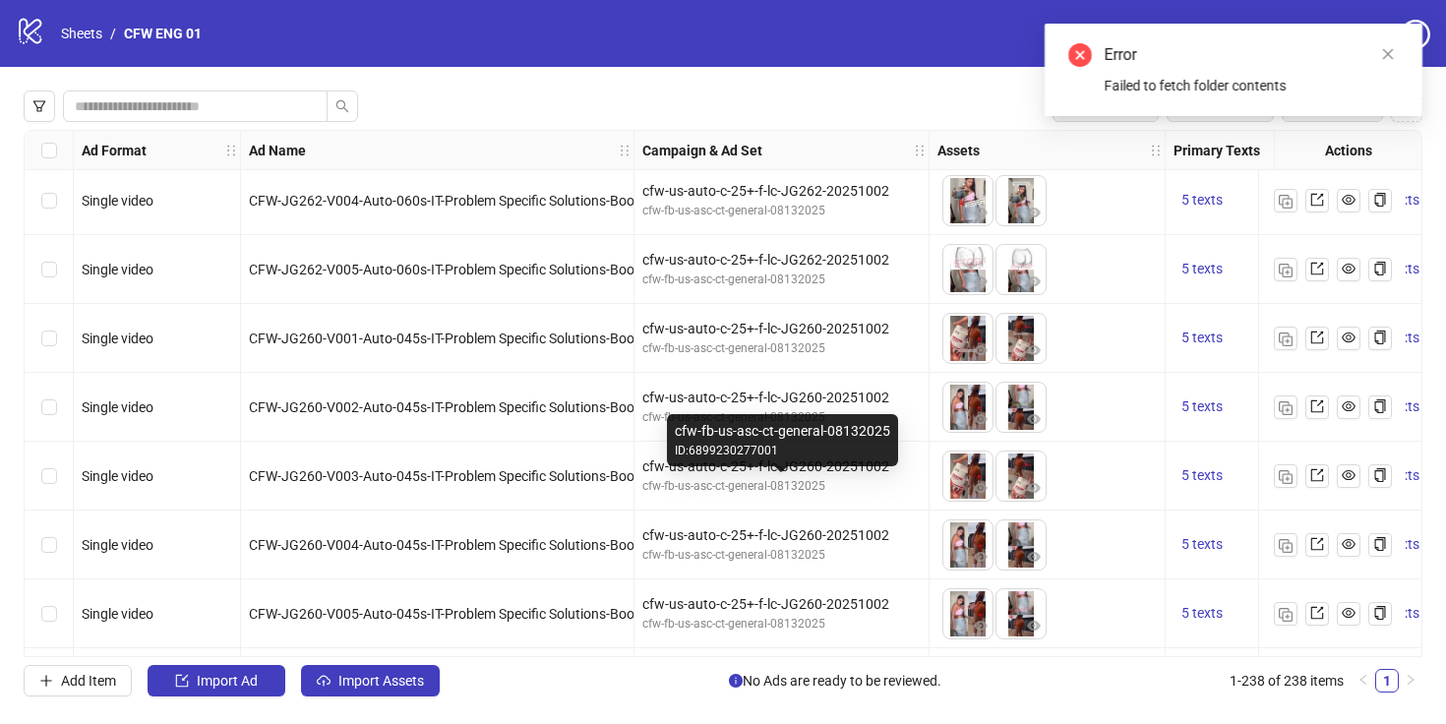
scroll to position [15913, 0]
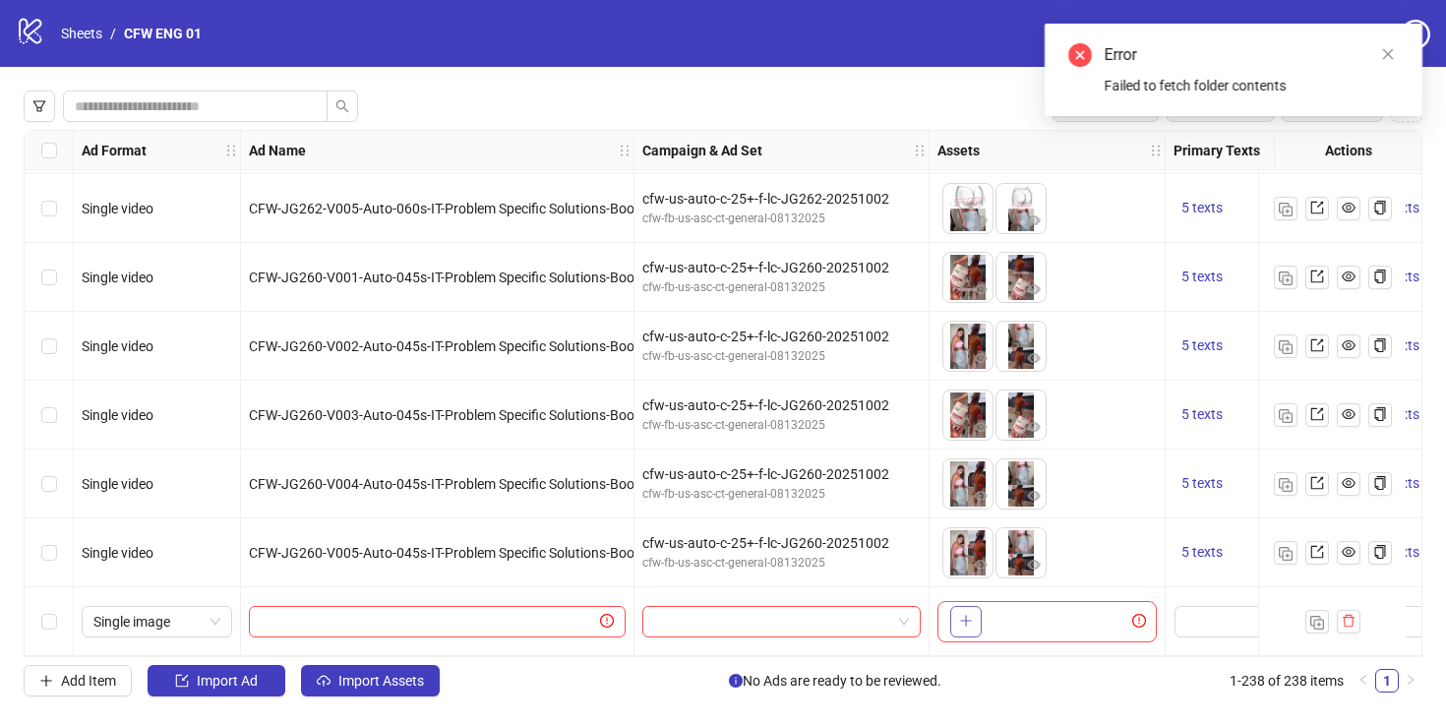
click at [977, 612] on button "button" at bounding box center [965, 621] width 31 height 31
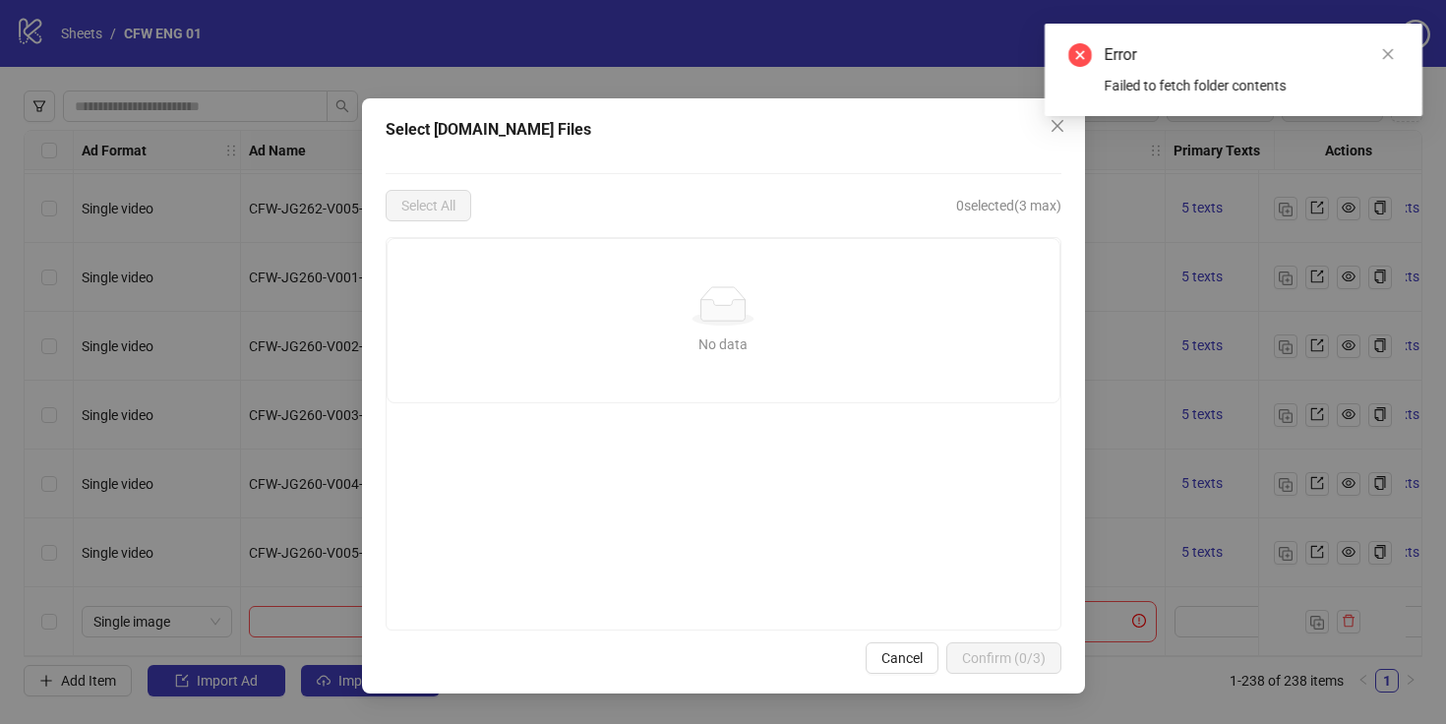
click at [1057, 116] on div "Error Failed to fetch folder contents" at bounding box center [1234, 70] width 378 height 92
click at [81, 61] on div "Select [DOMAIN_NAME] Files Select All 0 selected (3 max) No data No data Cancel…" at bounding box center [723, 362] width 1446 height 724
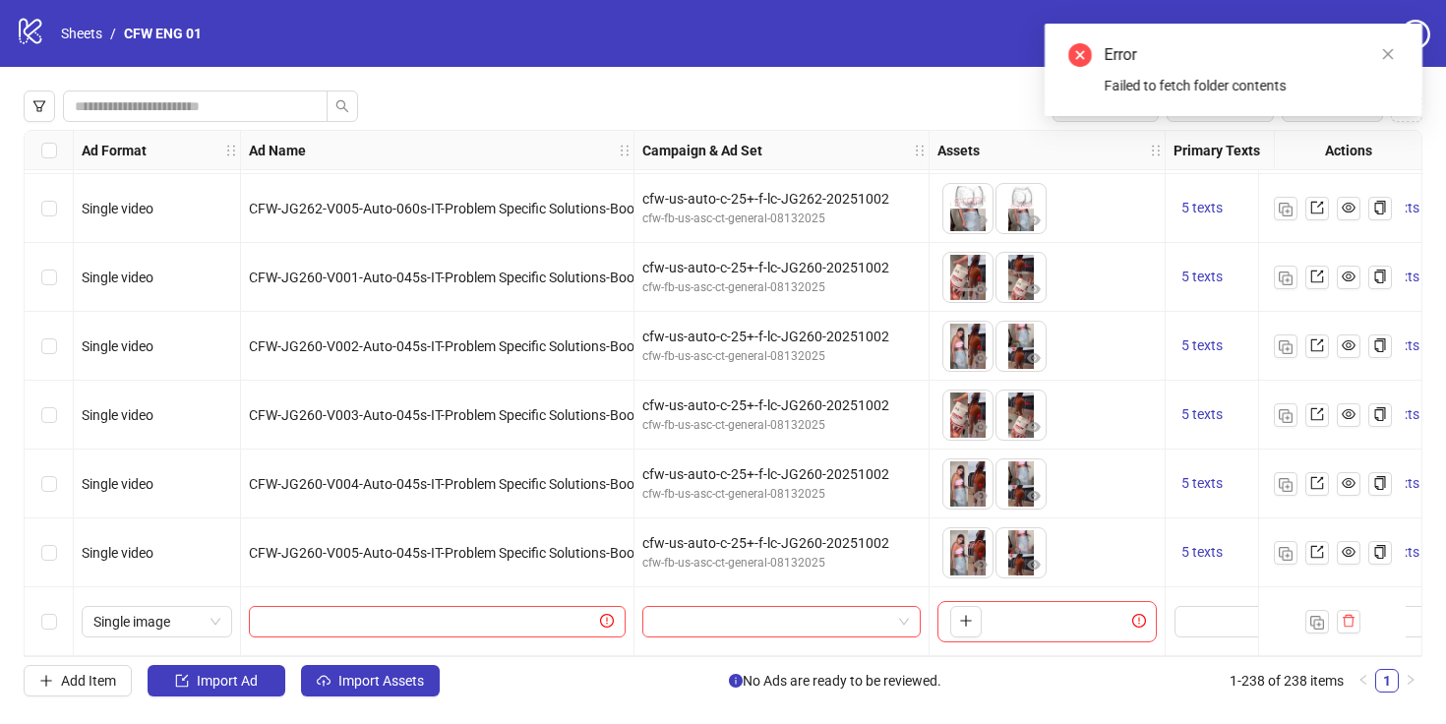
click at [45, 27] on div "logo/logo-mobile Sheets / CFW ENG 01" at bounding box center [113, 33] width 194 height 35
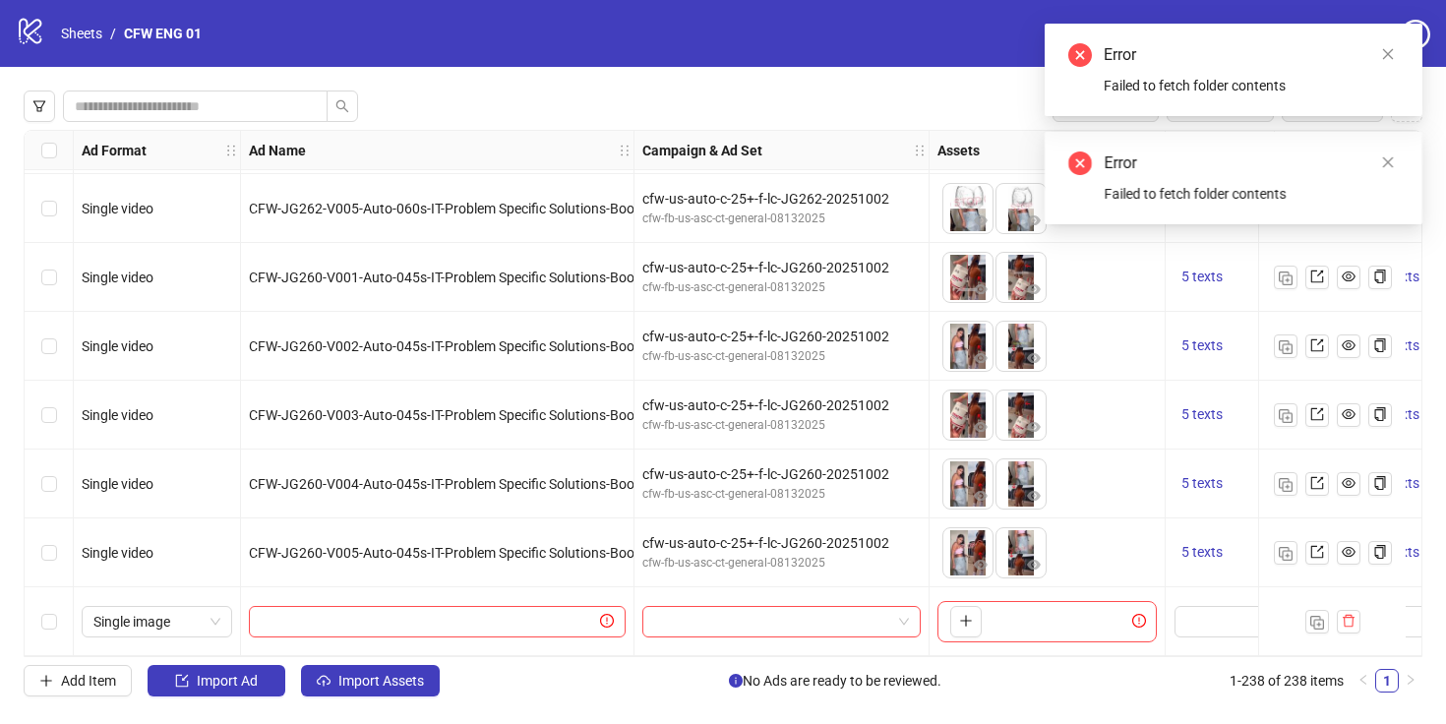
click at [34, 27] on icon "logo/logo-mobile" at bounding box center [31, 31] width 30 height 30
click at [61, 27] on link "Sheets" at bounding box center [81, 34] width 49 height 22
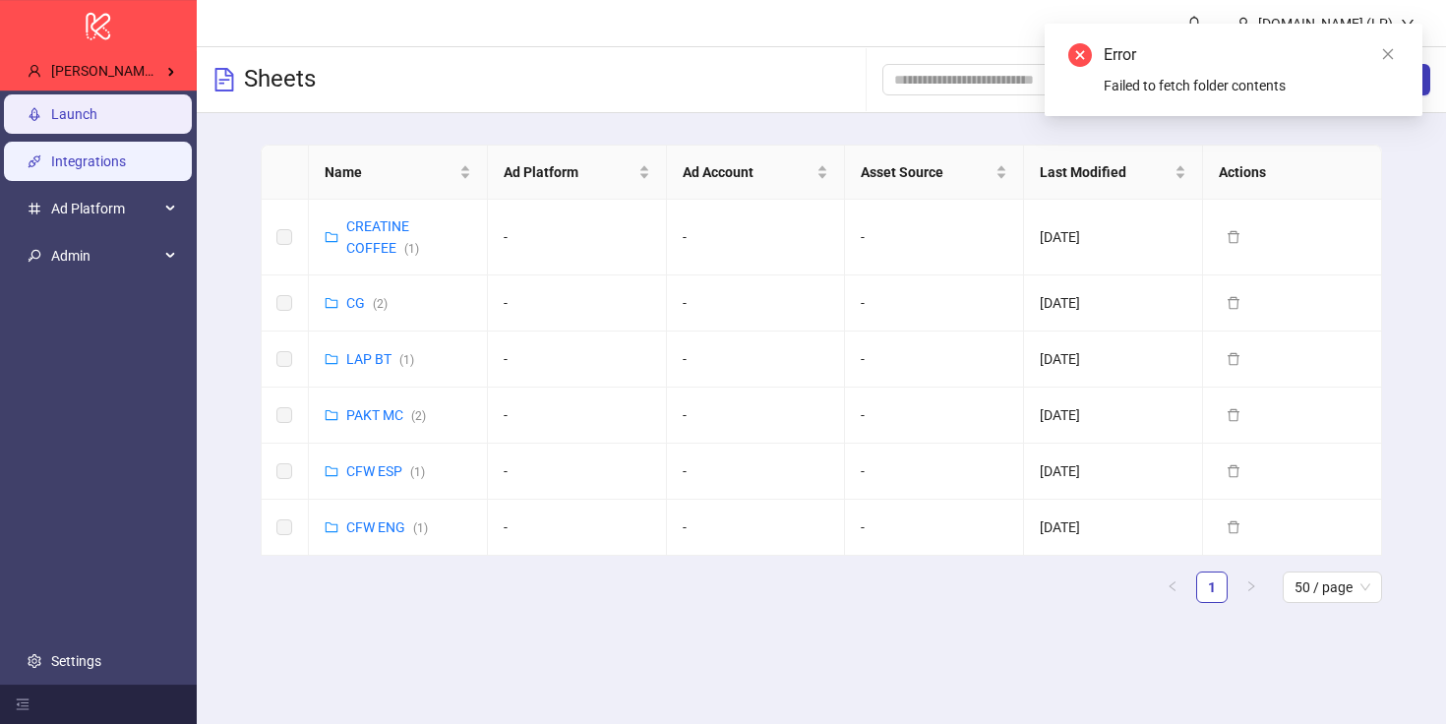
click at [107, 160] on link "Integrations" at bounding box center [88, 161] width 75 height 16
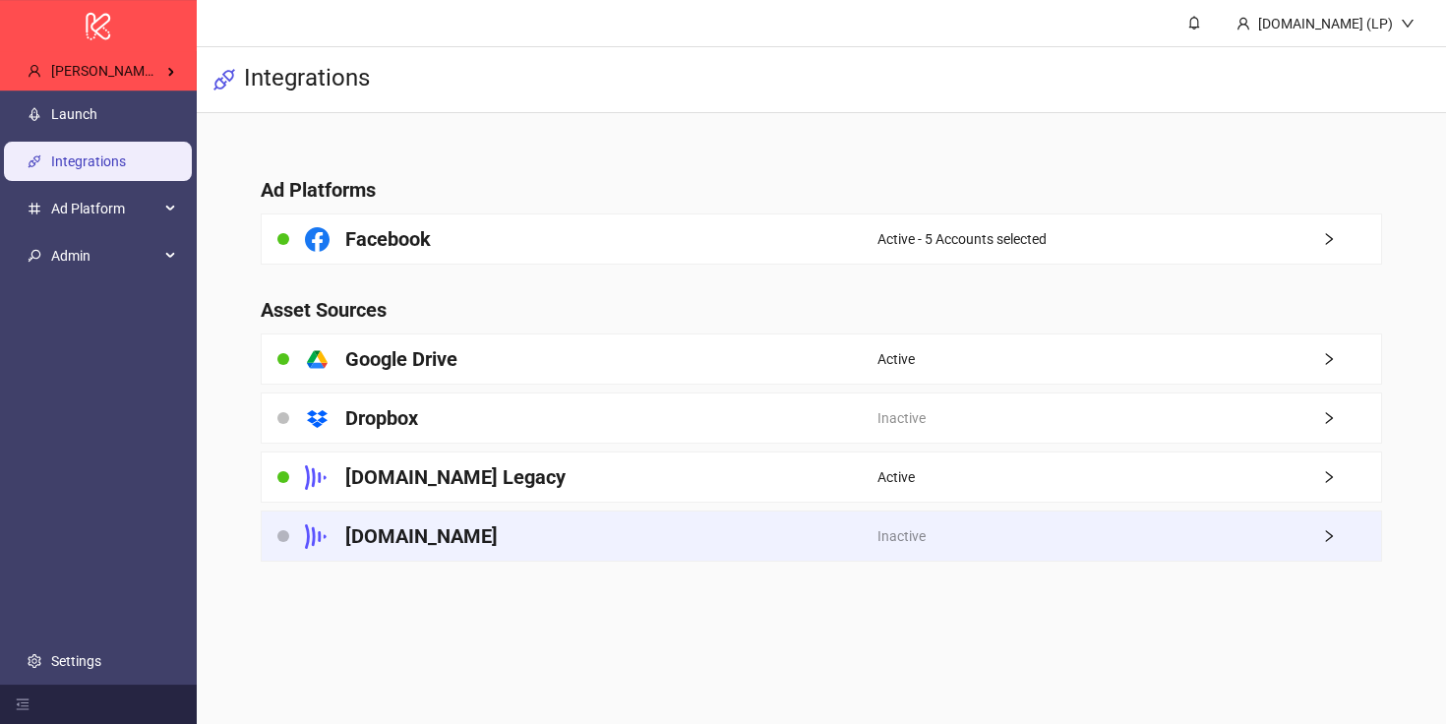
click at [626, 551] on div "[DOMAIN_NAME]" at bounding box center [570, 536] width 616 height 49
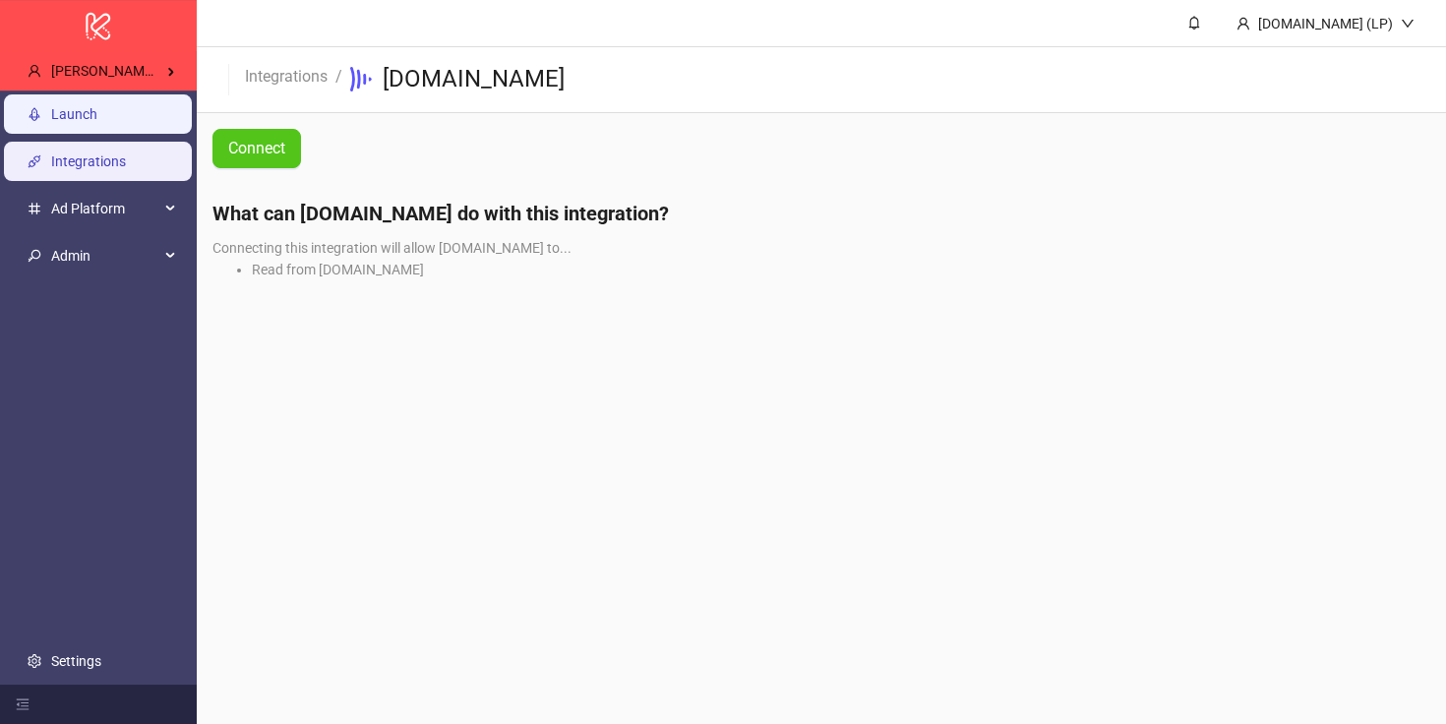
click at [97, 113] on link "Launch" at bounding box center [74, 114] width 46 height 16
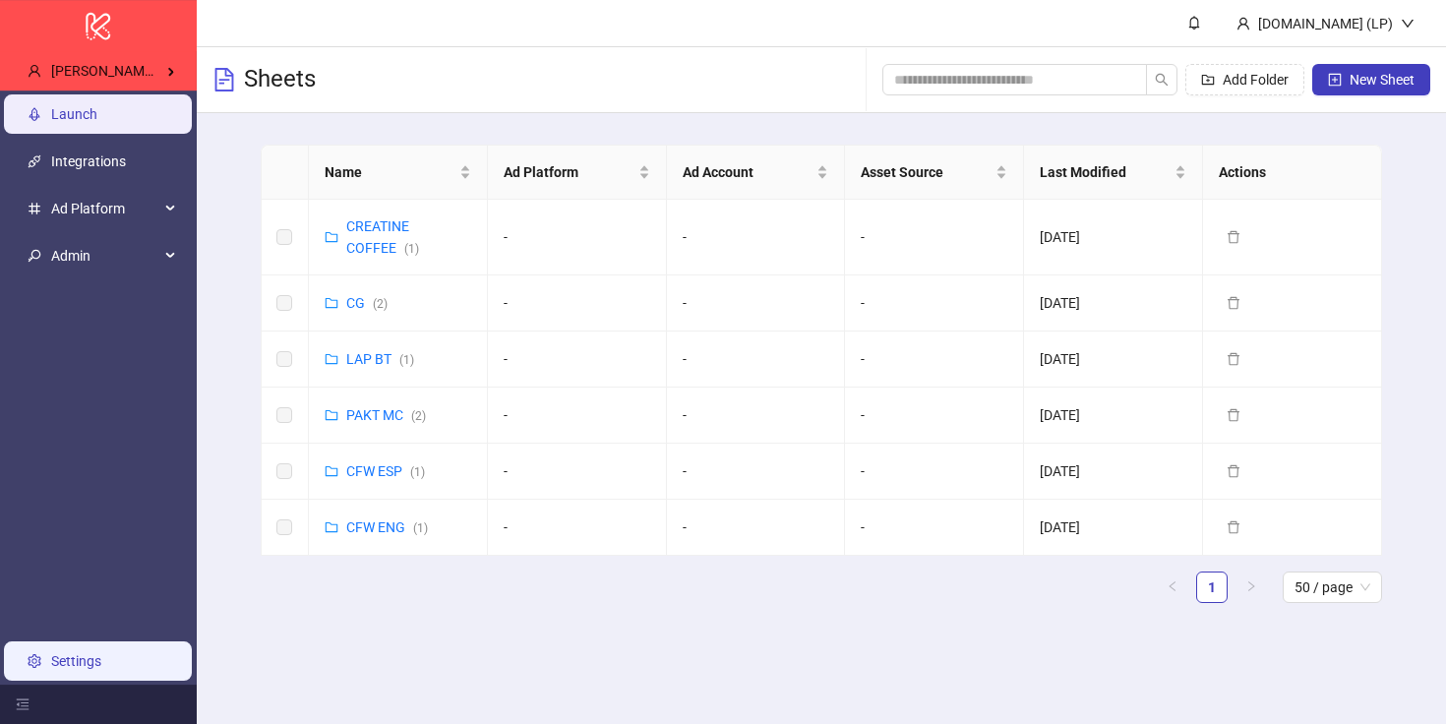
click at [101, 656] on link "Settings" at bounding box center [76, 661] width 50 height 16
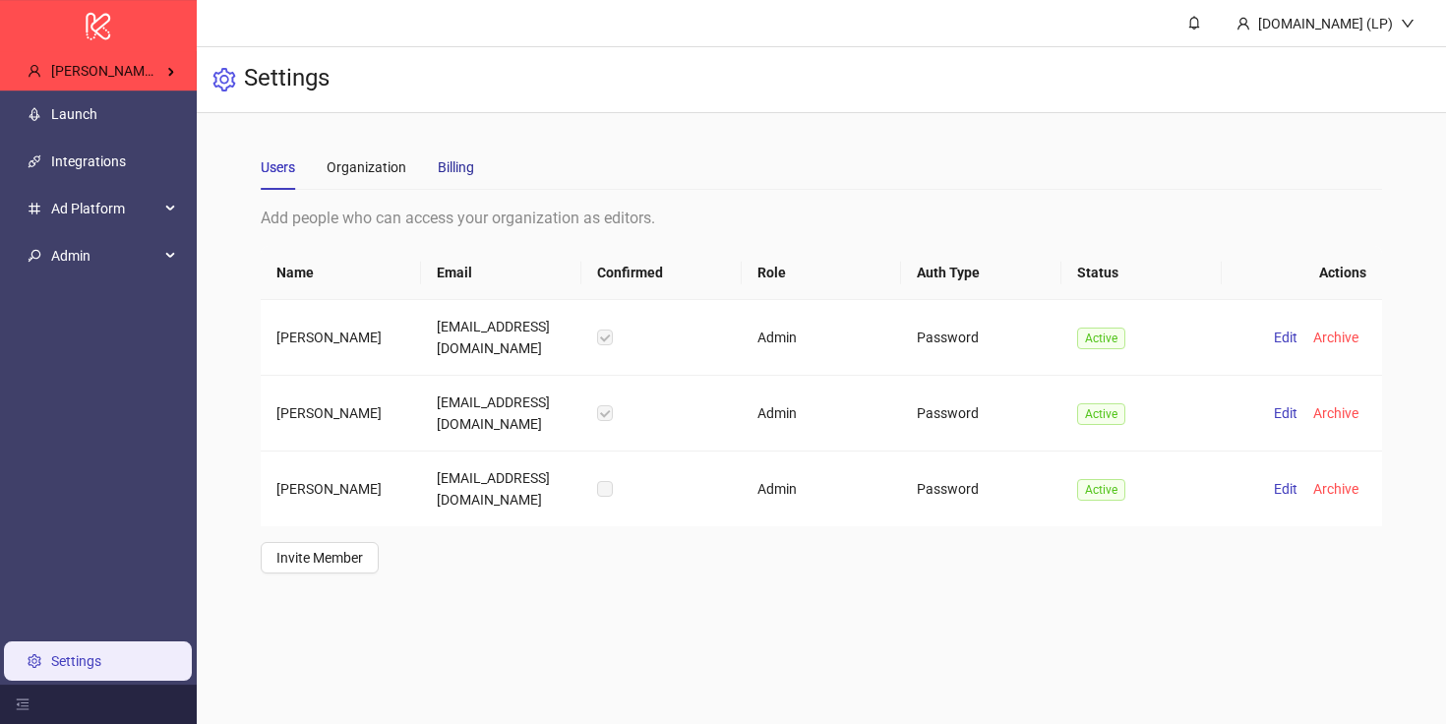
click at [442, 163] on div "Billing" at bounding box center [456, 167] width 36 height 22
